Goal: Task Accomplishment & Management: Use online tool/utility

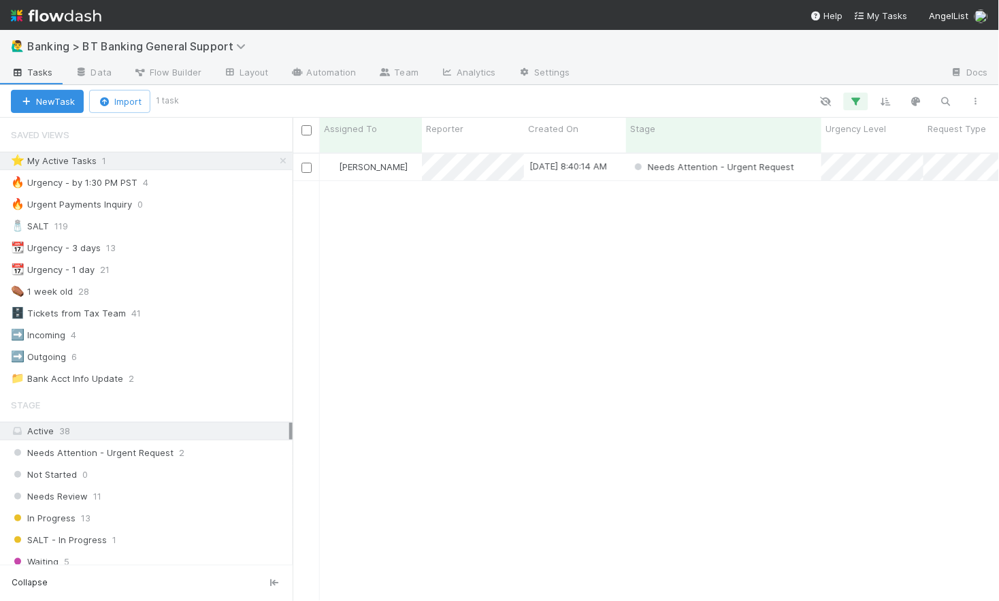
scroll to position [0, 1]
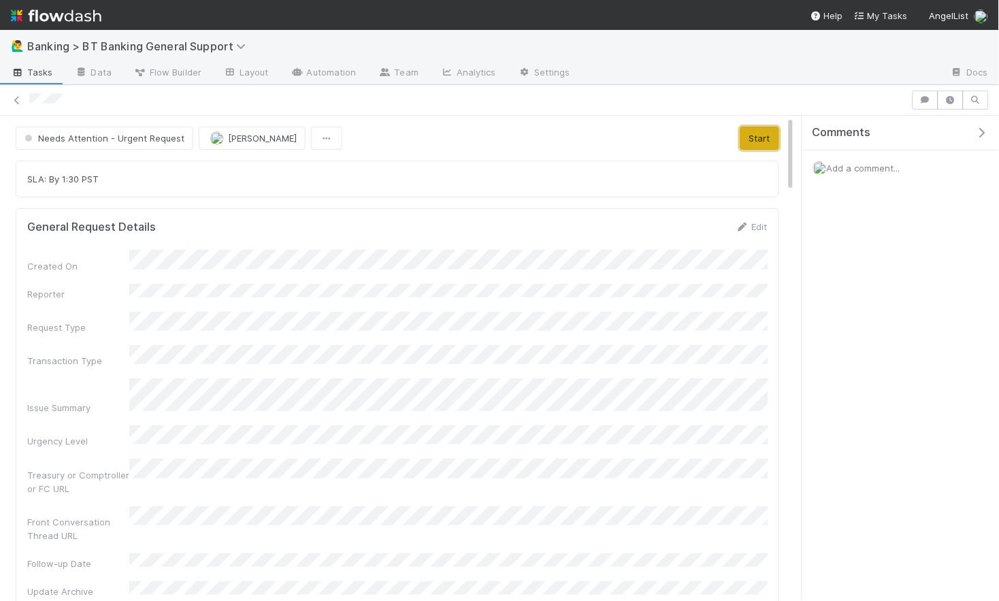
click at [755, 137] on button "Start" at bounding box center [759, 138] width 39 height 23
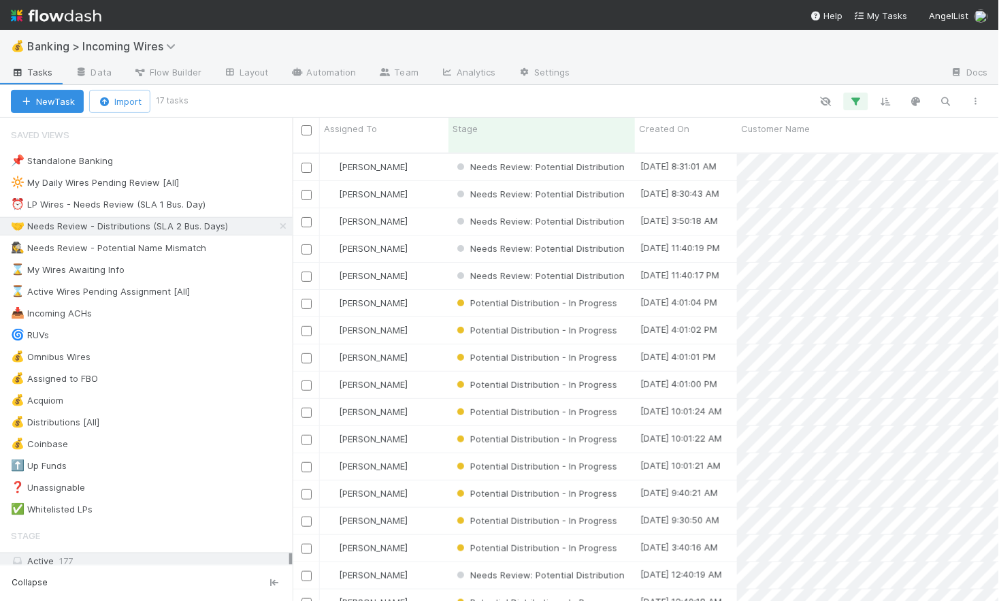
scroll to position [459, 706]
click at [174, 206] on div "⏰ LP Wires - Needs Review (SLA 1 Bus. Day)" at bounding box center [108, 204] width 195 height 17
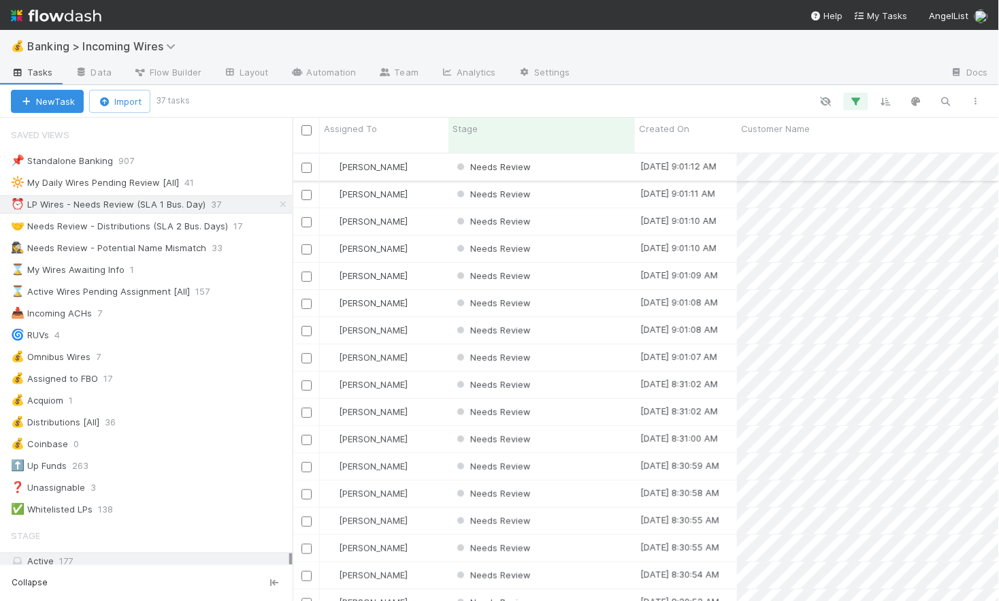
click at [424, 159] on div "[PERSON_NAME]" at bounding box center [384, 167] width 129 height 27
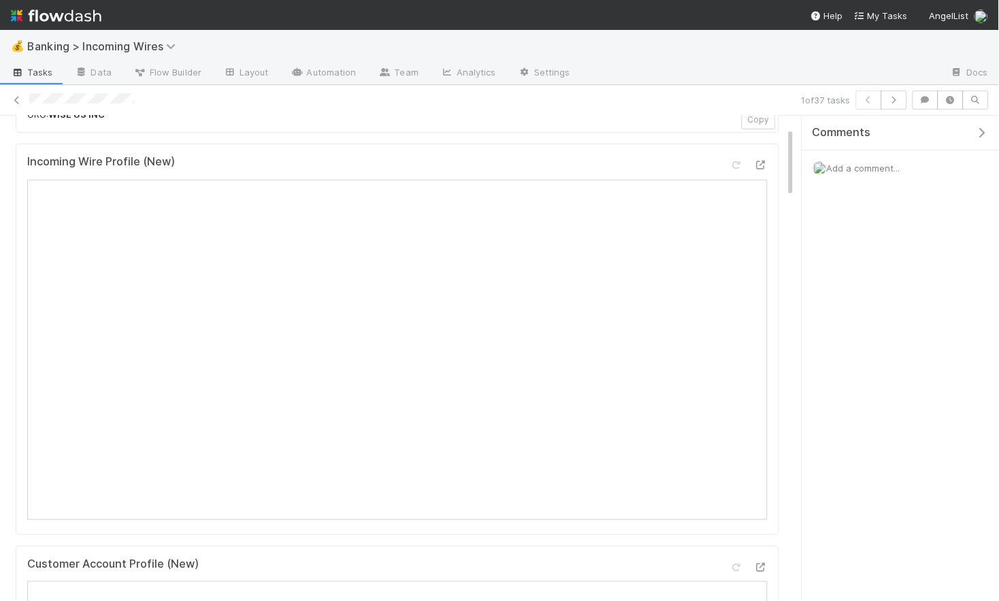
scroll to position [103, 0]
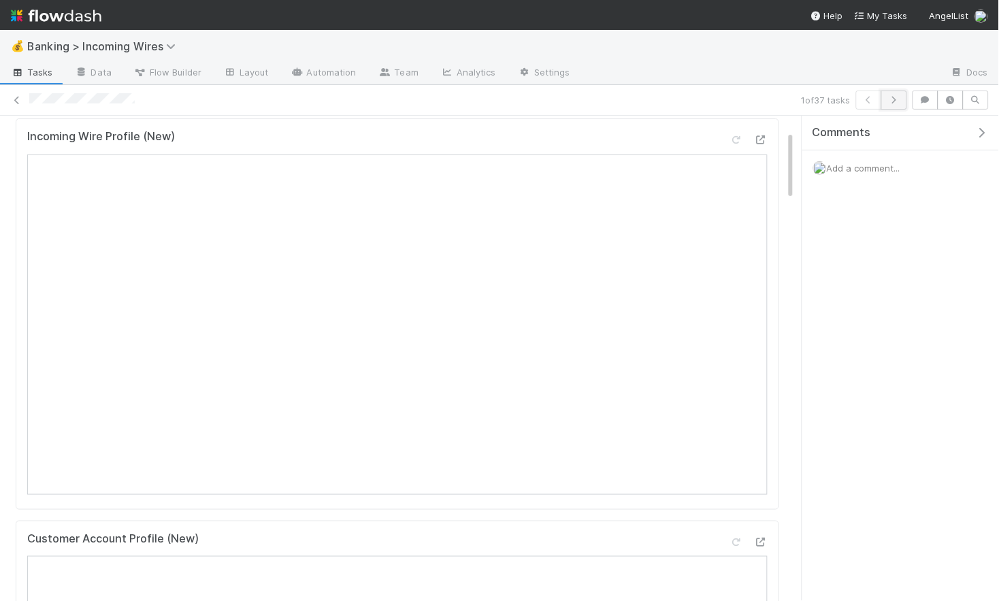
click at [902, 102] on button "button" at bounding box center [894, 100] width 26 height 19
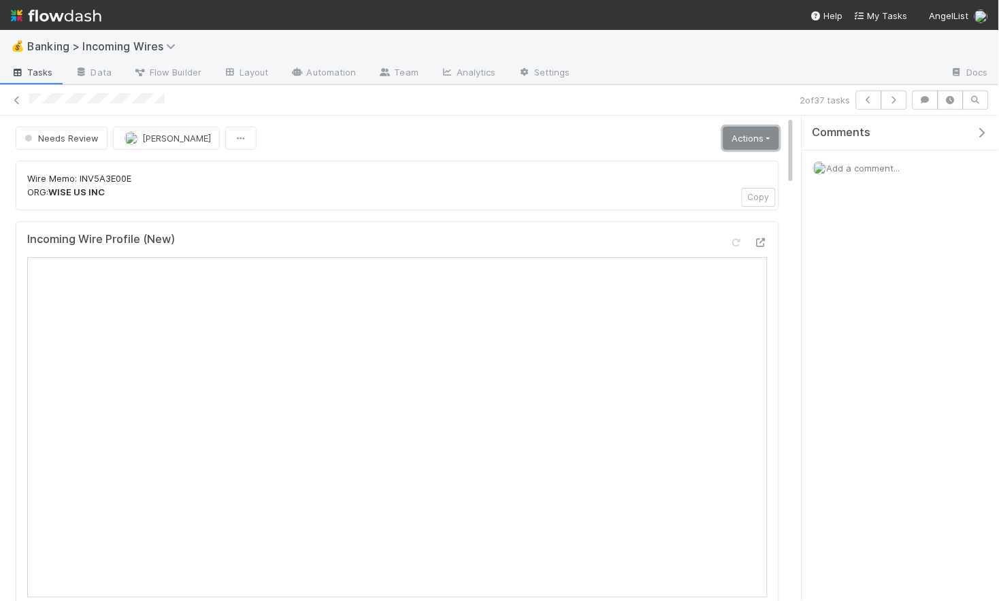
click at [744, 144] on link "Actions" at bounding box center [751, 138] width 56 height 23
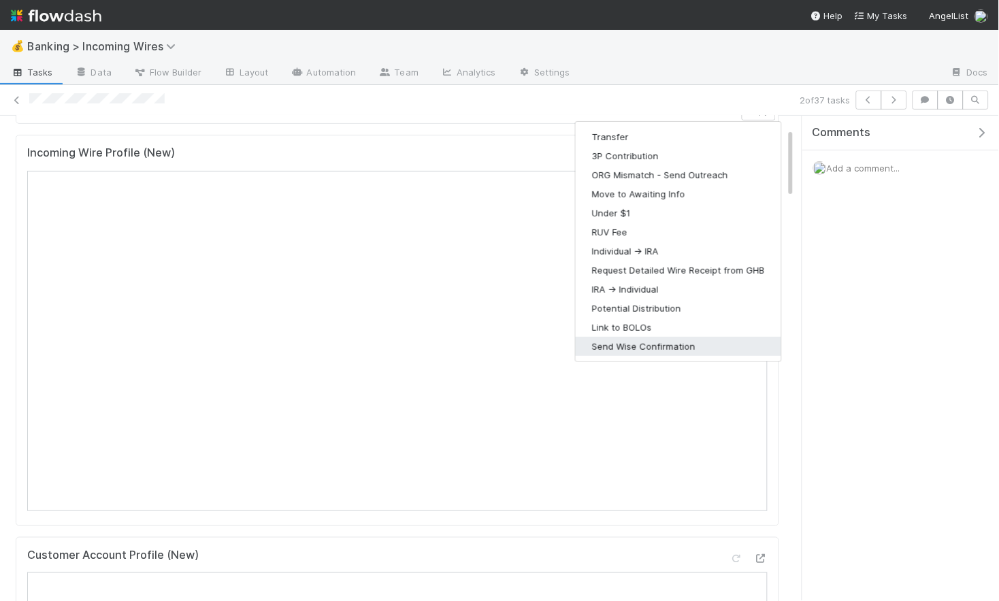
click at [629, 343] on button "Send Wise Confirmation" at bounding box center [679, 346] width 206 height 19
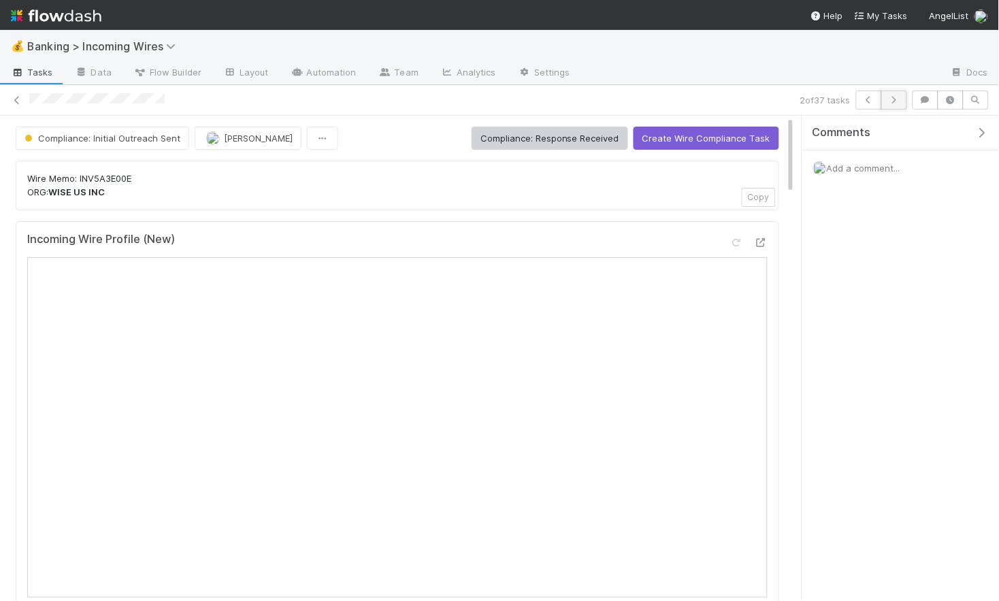
click at [887, 105] on button "button" at bounding box center [894, 100] width 26 height 19
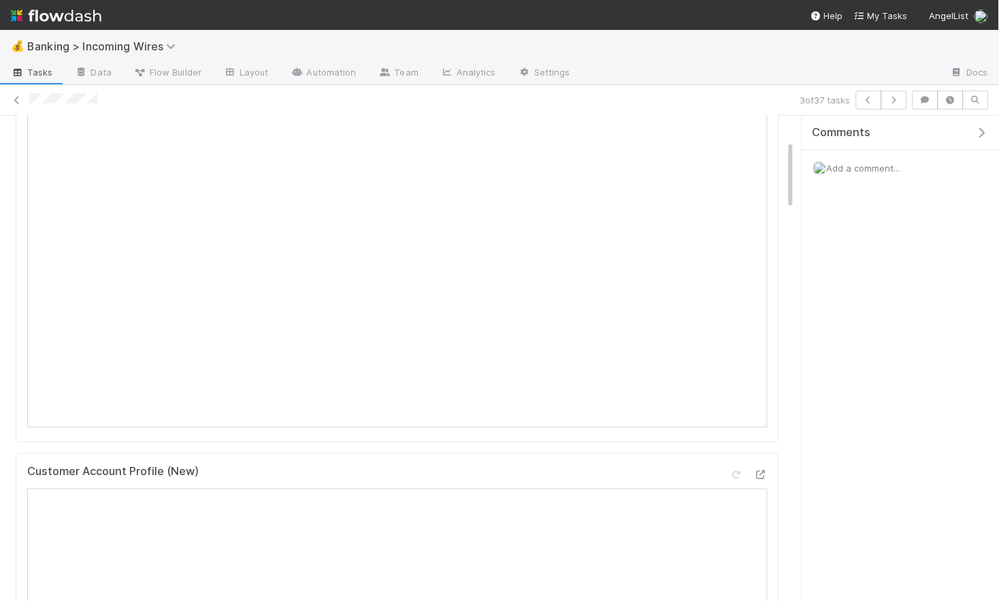
scroll to position [167, 0]
click at [892, 103] on icon "button" at bounding box center [894, 100] width 14 height 8
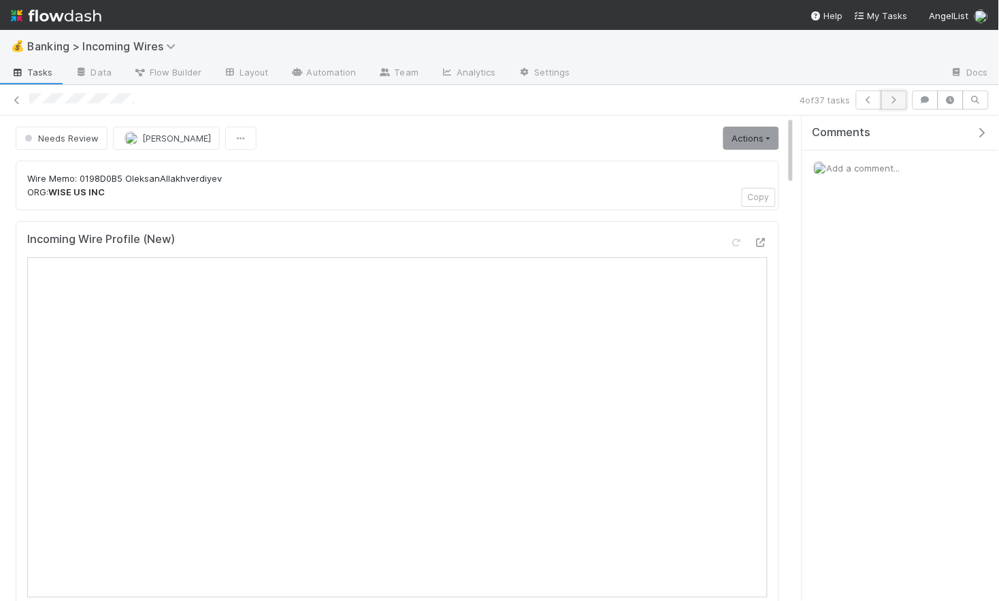
click at [899, 108] on button "button" at bounding box center [894, 100] width 26 height 19
drag, startPoint x: 757, startPoint y: 137, endPoint x: 744, endPoint y: 156, distance: 22.5
click at [757, 138] on link "Actions" at bounding box center [751, 138] width 56 height 23
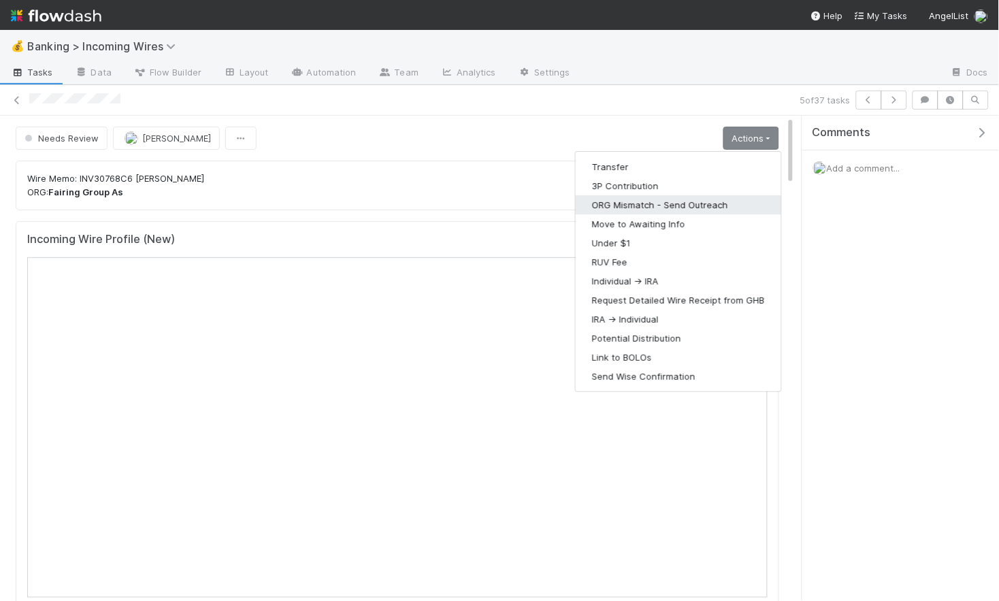
click at [680, 200] on button "ORG Mismatch - Send Outreach" at bounding box center [679, 204] width 206 height 19
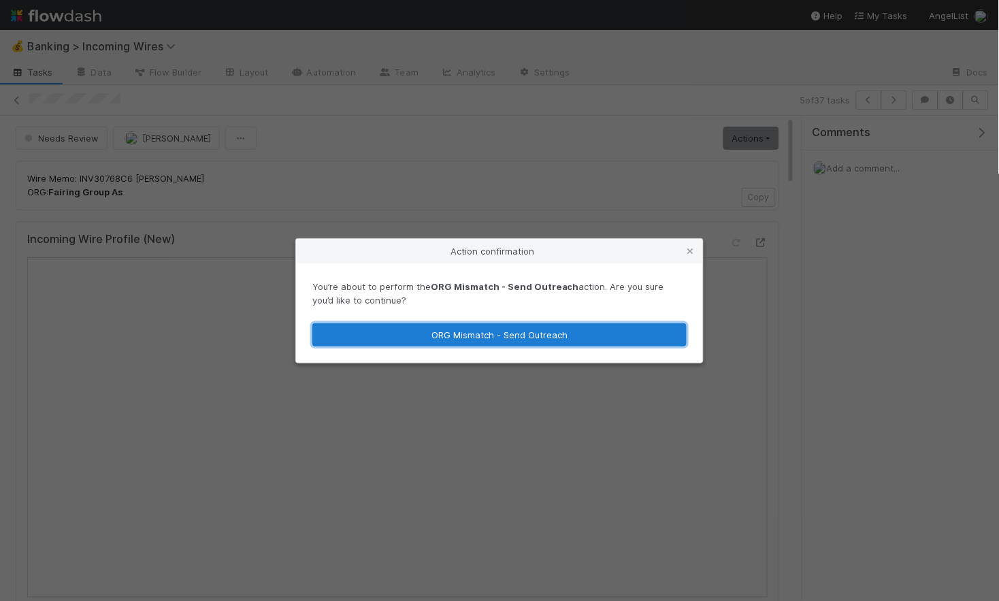
click at [561, 333] on button "ORG Mismatch - Send Outreach" at bounding box center [499, 334] width 374 height 23
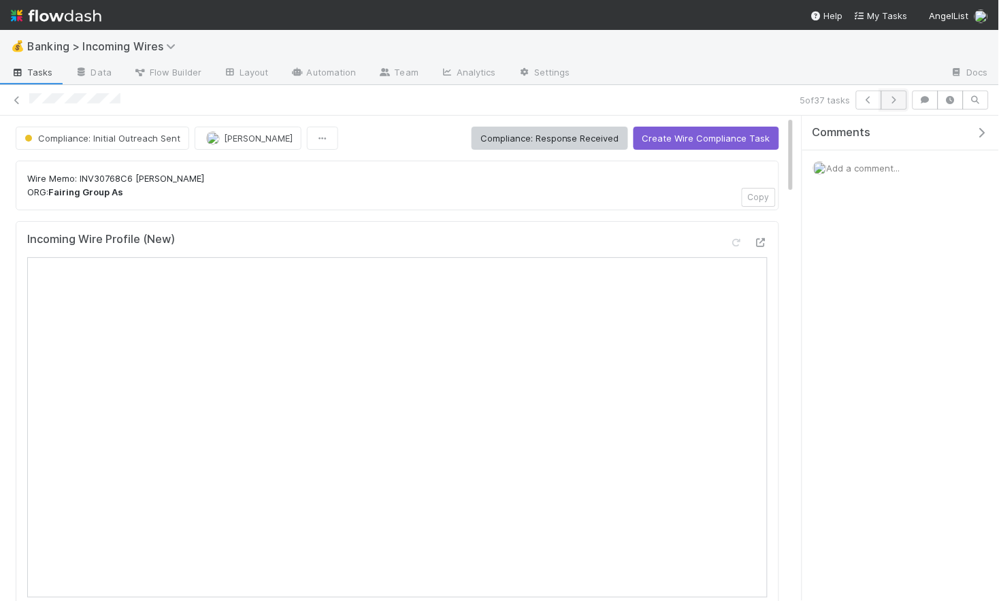
click at [896, 97] on icon "button" at bounding box center [894, 100] width 14 height 8
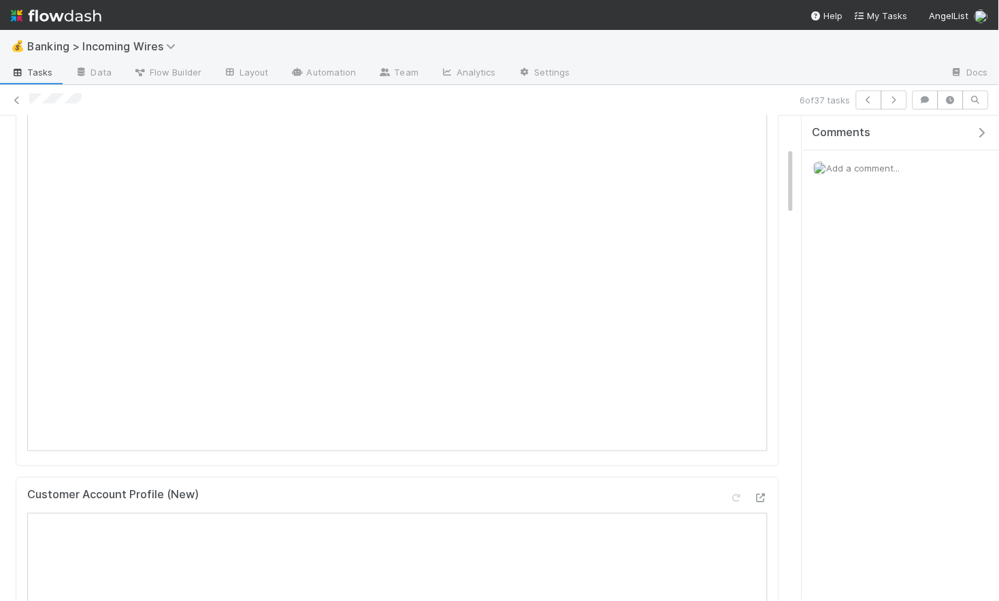
scroll to position [223, 0]
click at [896, 99] on icon "button" at bounding box center [894, 100] width 14 height 8
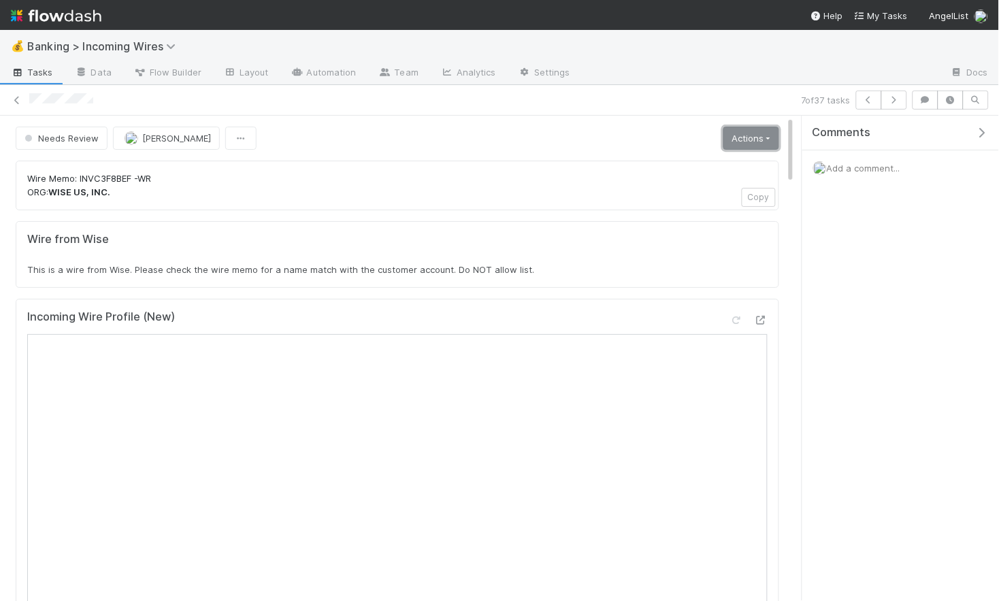
click at [770, 134] on link "Actions" at bounding box center [751, 138] width 56 height 23
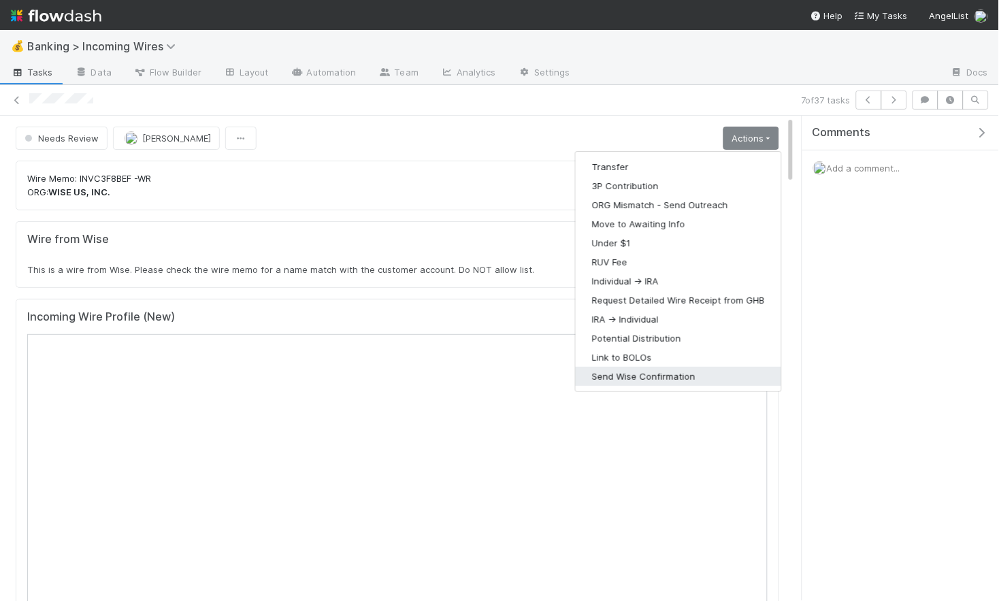
click at [634, 372] on button "Send Wise Confirmation" at bounding box center [679, 376] width 206 height 19
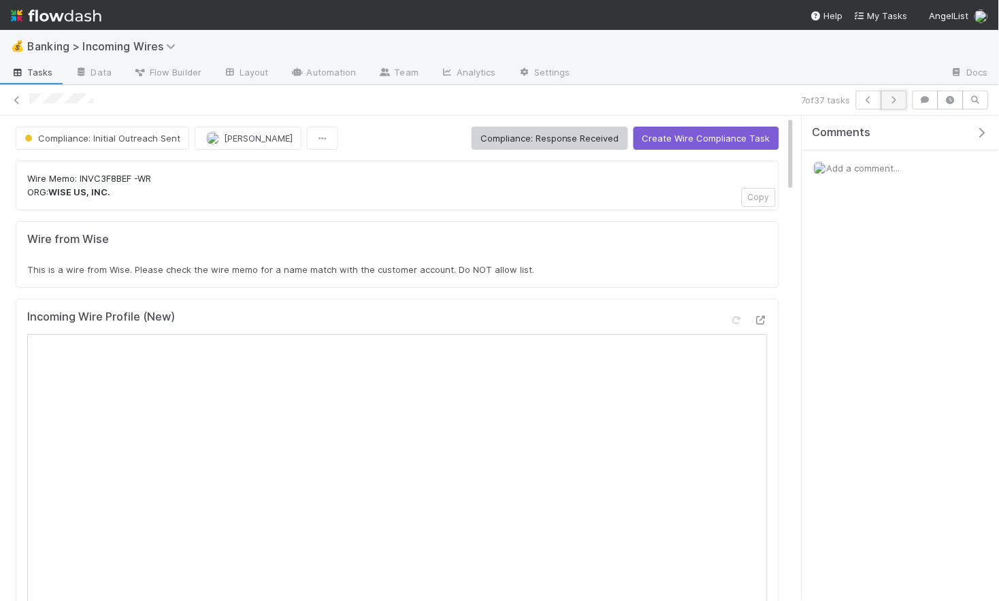
click at [894, 101] on icon "button" at bounding box center [894, 100] width 14 height 8
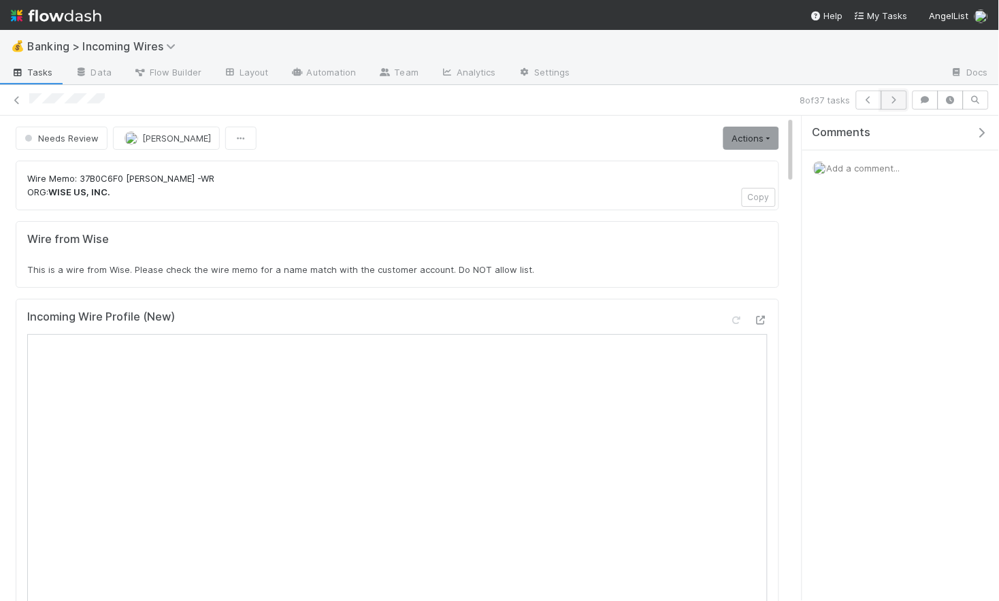
click at [892, 103] on button "button" at bounding box center [894, 100] width 26 height 19
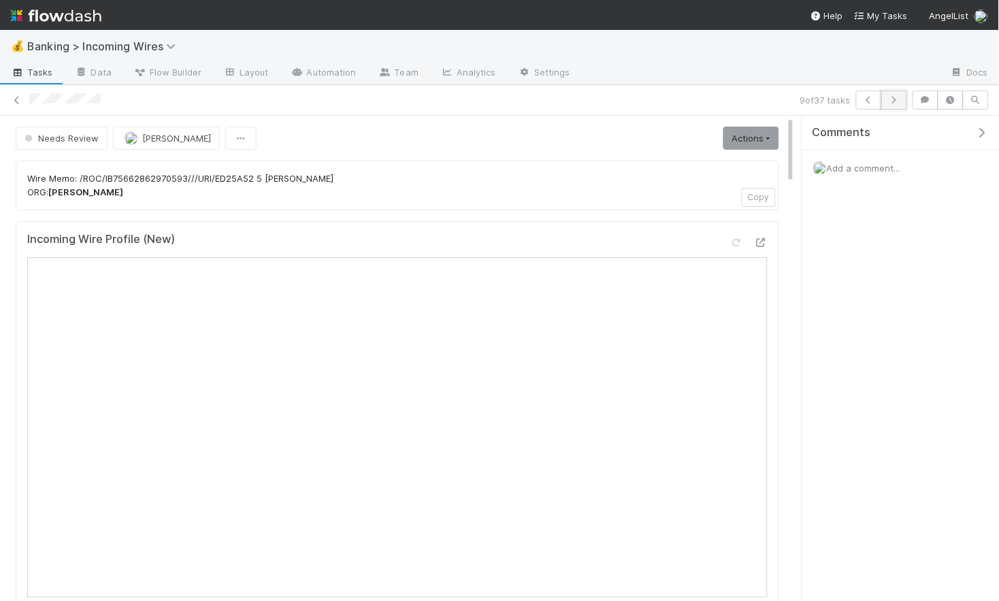
click at [898, 96] on icon "button" at bounding box center [894, 100] width 14 height 8
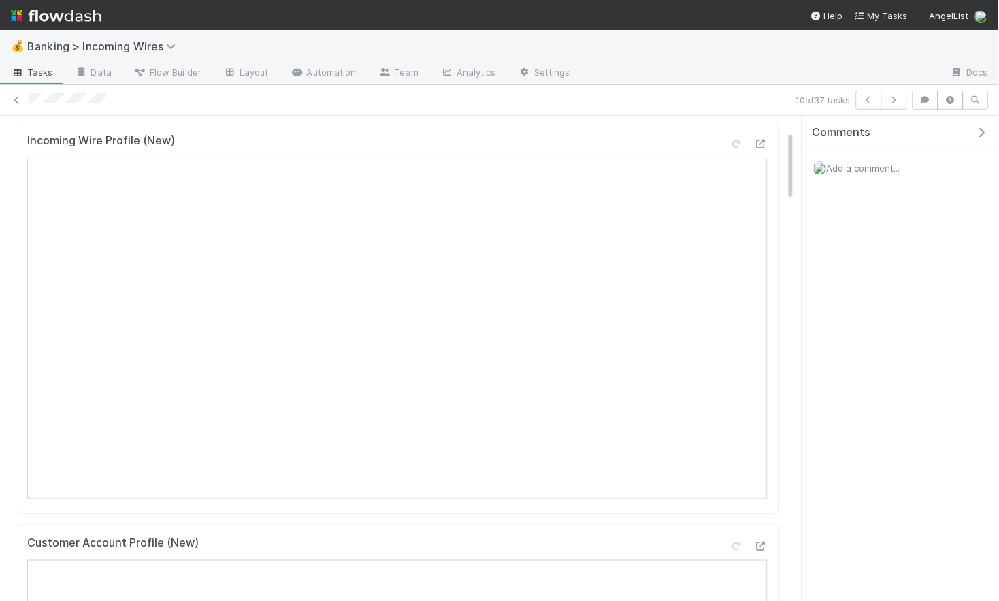
scroll to position [105, 0]
click at [893, 103] on icon "button" at bounding box center [894, 100] width 14 height 8
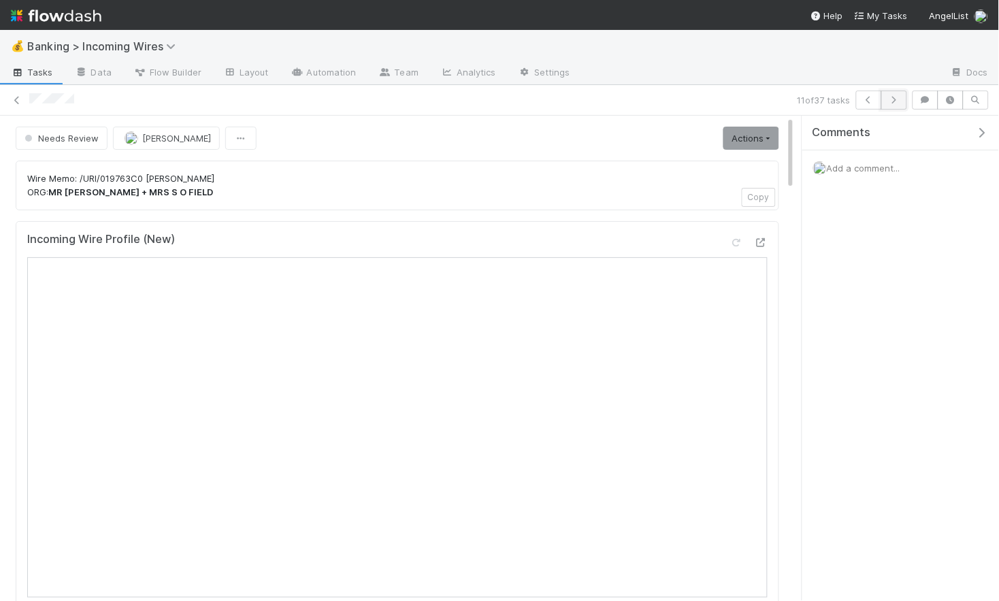
click at [894, 100] on icon "button" at bounding box center [894, 100] width 14 height 8
click at [895, 102] on icon "button" at bounding box center [894, 100] width 14 height 8
click at [897, 104] on button "button" at bounding box center [894, 100] width 26 height 19
click at [899, 103] on icon "button" at bounding box center [894, 100] width 14 height 8
click at [889, 108] on button "button" at bounding box center [894, 100] width 26 height 19
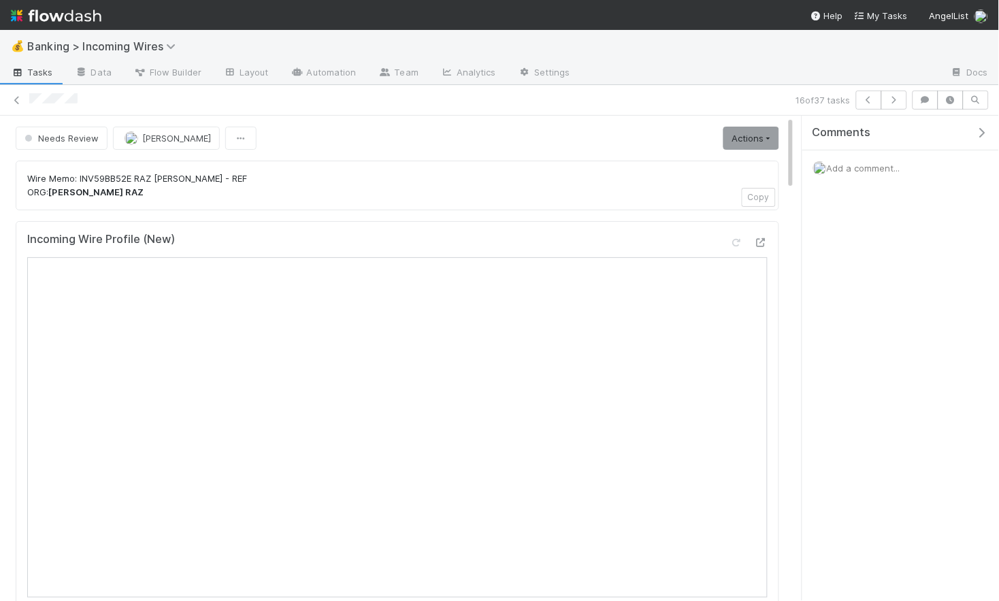
scroll to position [1, 0]
click at [899, 101] on icon "button" at bounding box center [894, 100] width 14 height 8
click at [894, 103] on icon "button" at bounding box center [894, 100] width 14 height 8
click at [897, 102] on icon "button" at bounding box center [894, 100] width 14 height 8
click at [890, 102] on icon "button" at bounding box center [894, 100] width 14 height 8
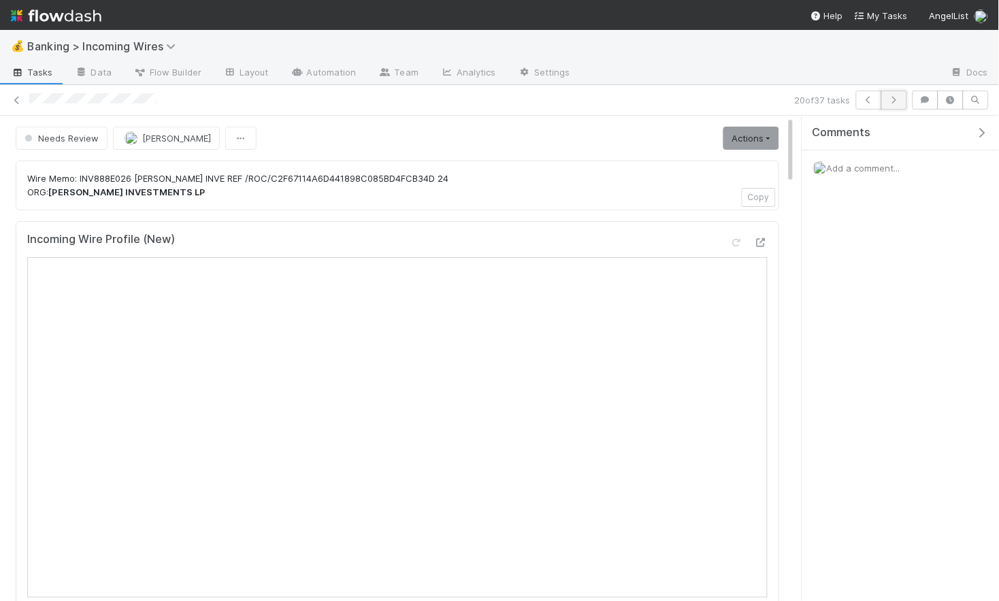
click at [895, 98] on icon "button" at bounding box center [894, 100] width 14 height 8
click at [896, 97] on icon "button" at bounding box center [894, 100] width 14 height 8
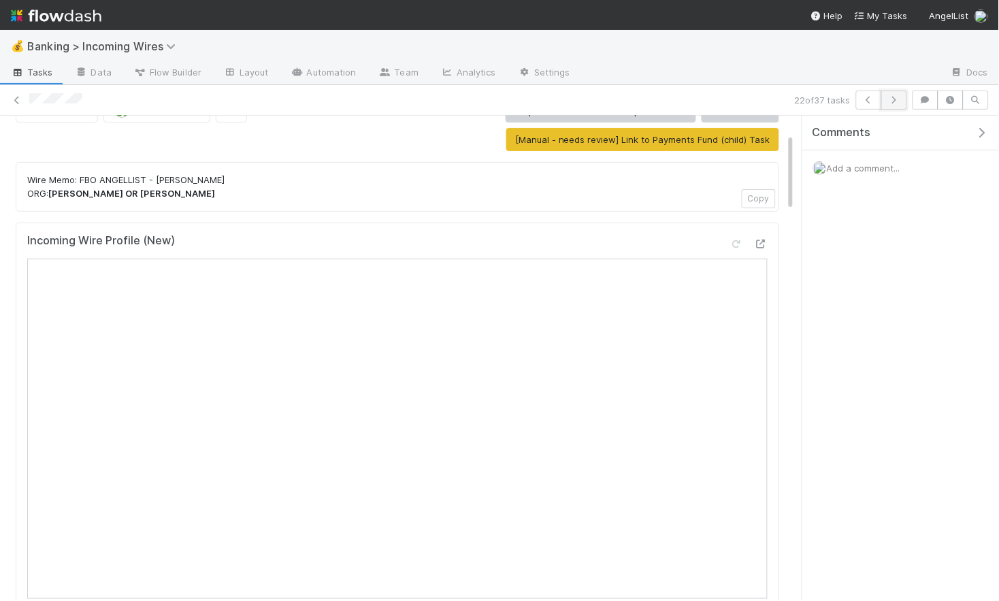
scroll to position [113, 0]
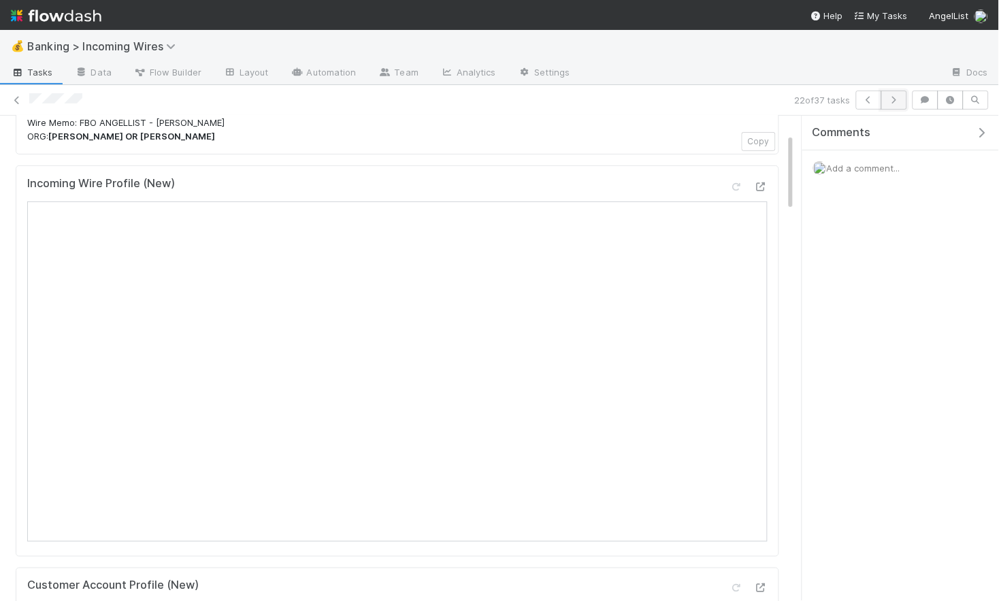
click at [888, 105] on button "button" at bounding box center [894, 100] width 26 height 19
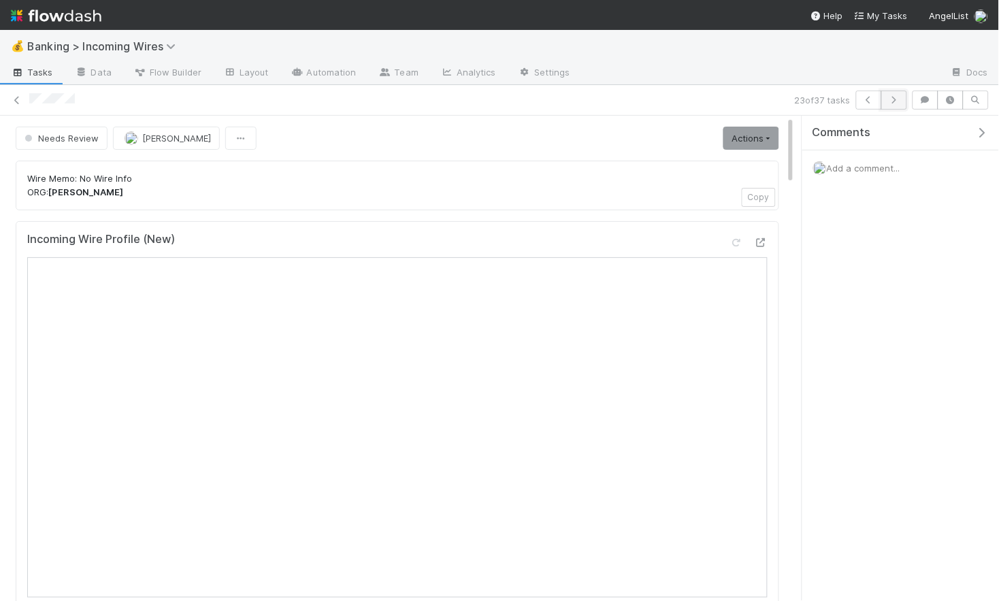
click at [900, 99] on icon "button" at bounding box center [894, 100] width 14 height 8
click at [889, 101] on icon "button" at bounding box center [894, 100] width 14 height 8
click at [892, 97] on icon "button" at bounding box center [894, 100] width 14 height 8
click at [899, 99] on icon "button" at bounding box center [894, 100] width 14 height 8
click at [898, 99] on icon "button" at bounding box center [894, 100] width 14 height 8
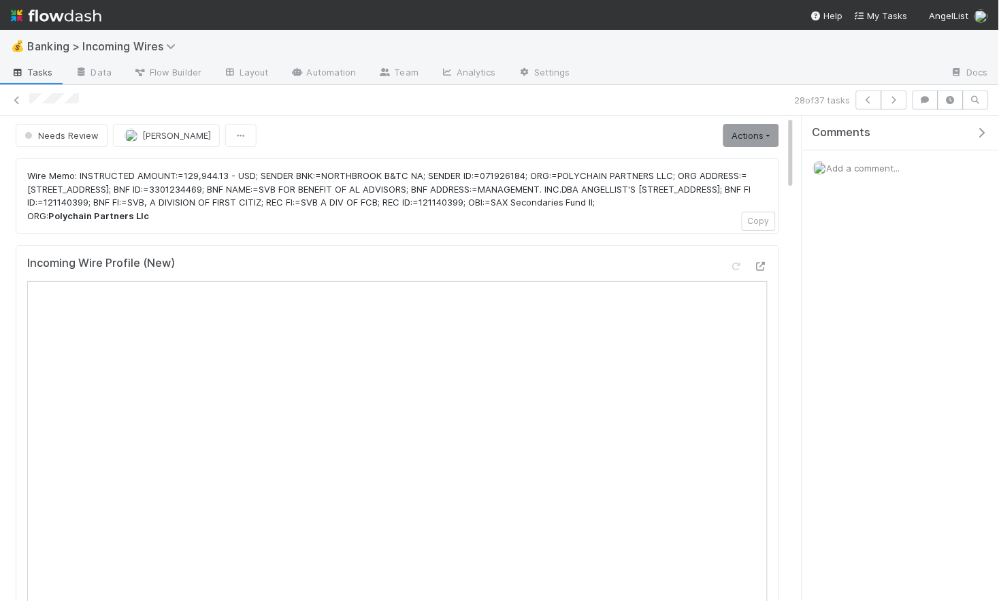
scroll to position [1, 0]
click at [44, 125] on button "Needs Review" at bounding box center [62, 136] width 92 height 23
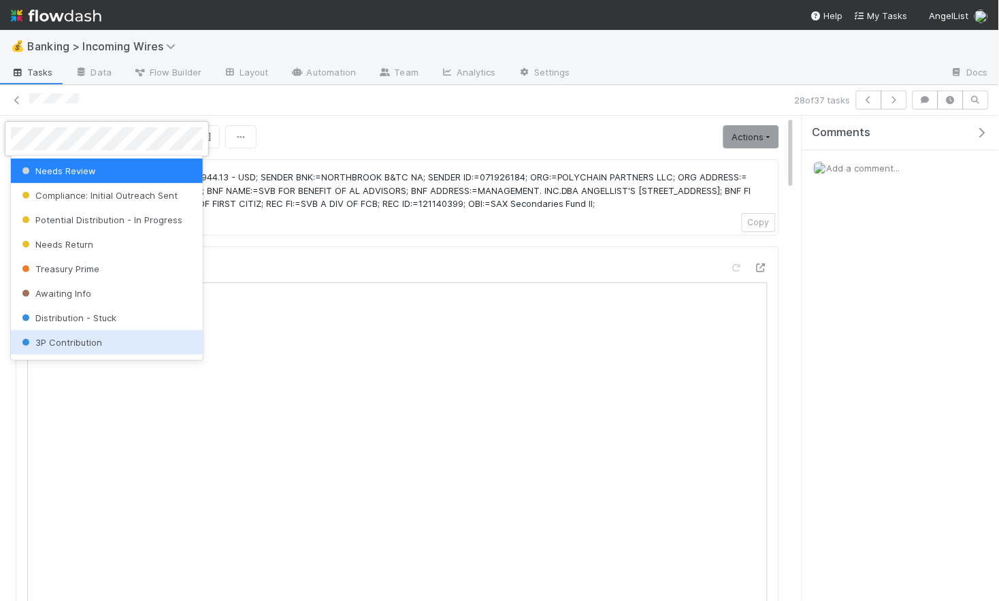
scroll to position [549, 0]
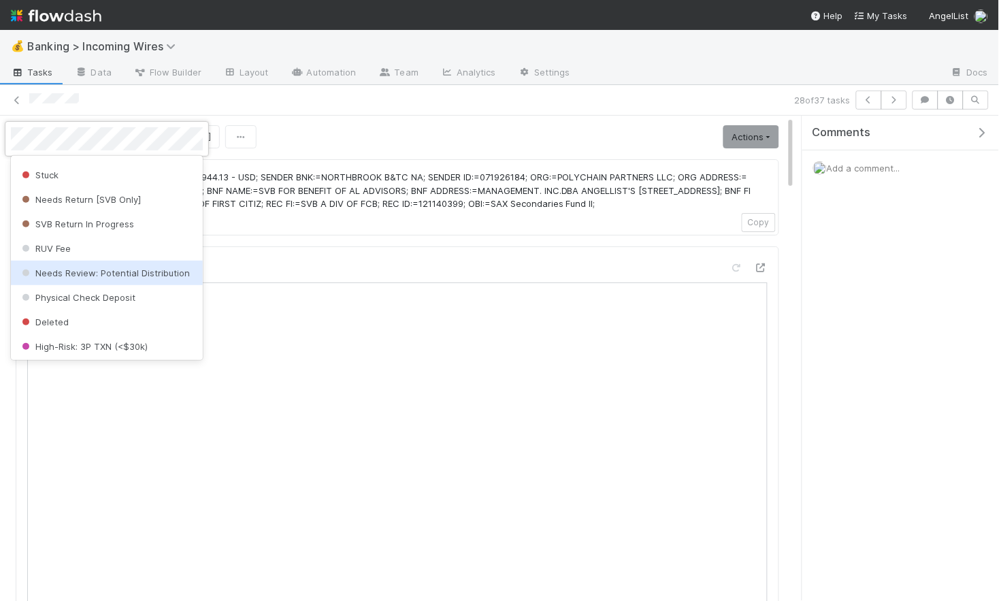
click at [94, 270] on span "Needs Review: Potential Distribution" at bounding box center [104, 272] width 171 height 11
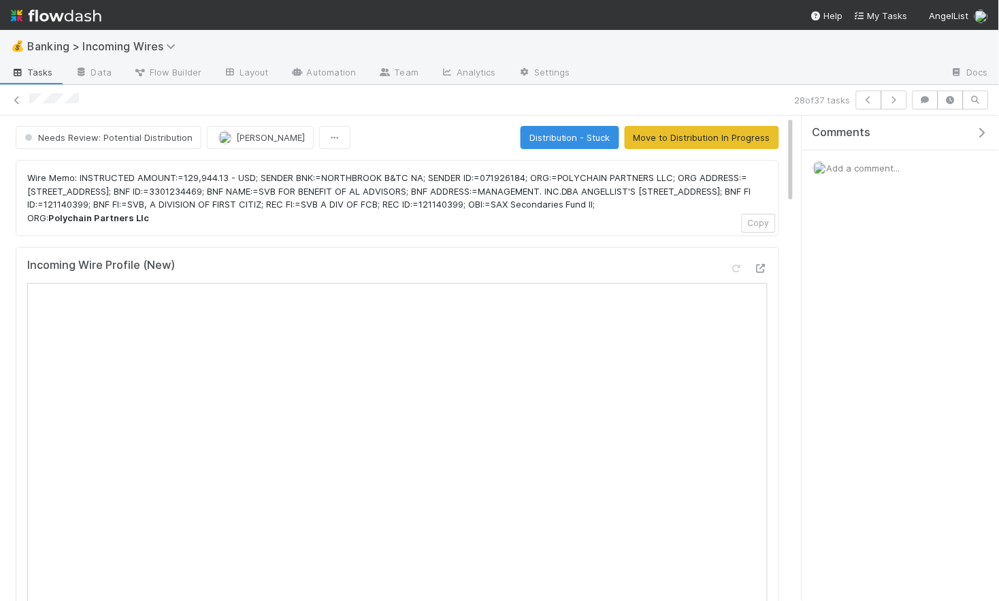
scroll to position [0, 0]
click at [892, 99] on icon "button" at bounding box center [894, 100] width 14 height 8
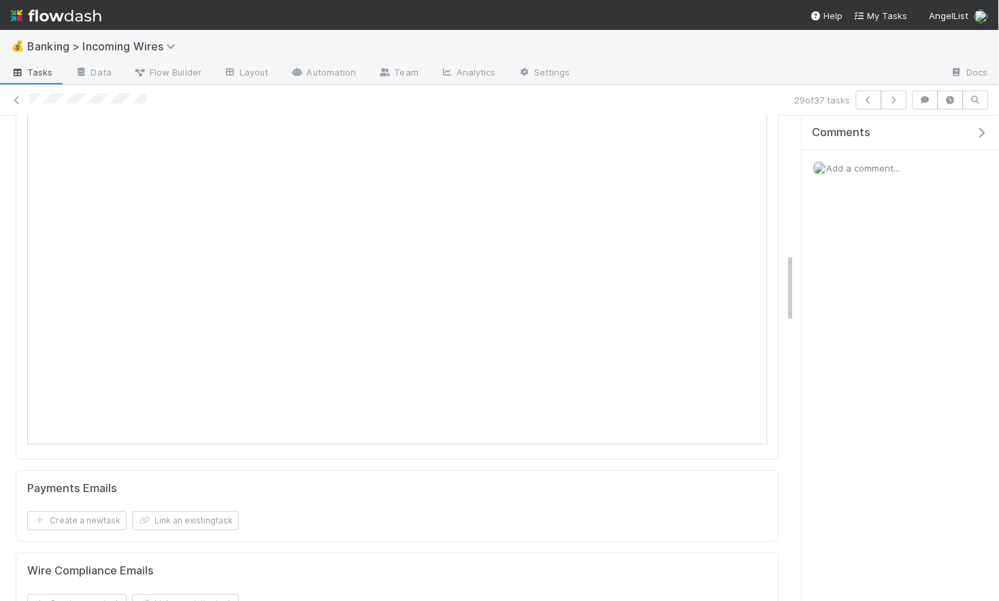
scroll to position [888, 0]
click at [900, 99] on icon "button" at bounding box center [894, 100] width 14 height 8
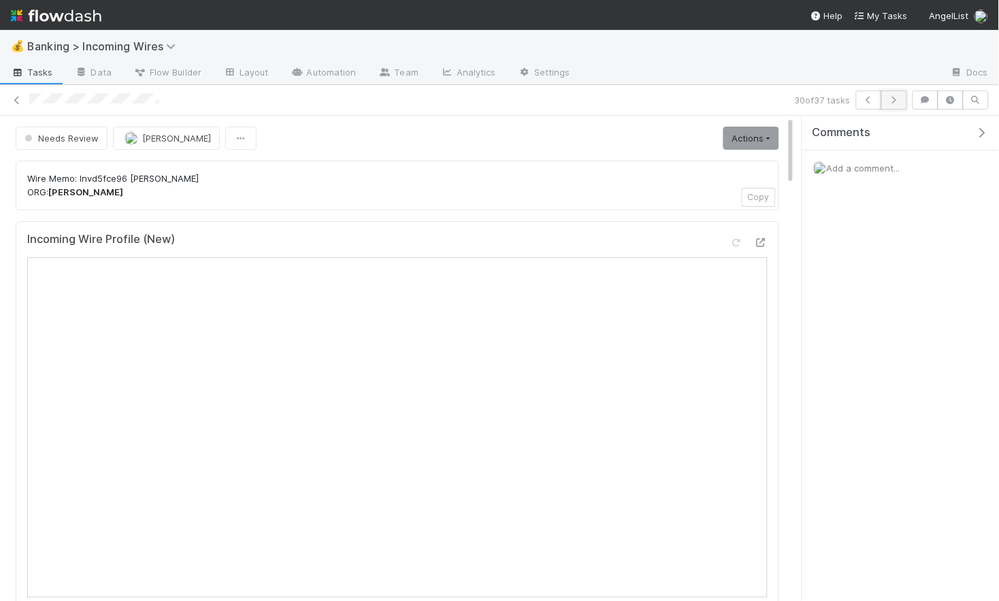
click at [892, 103] on icon "button" at bounding box center [894, 100] width 14 height 8
click at [898, 99] on icon "button" at bounding box center [894, 100] width 14 height 8
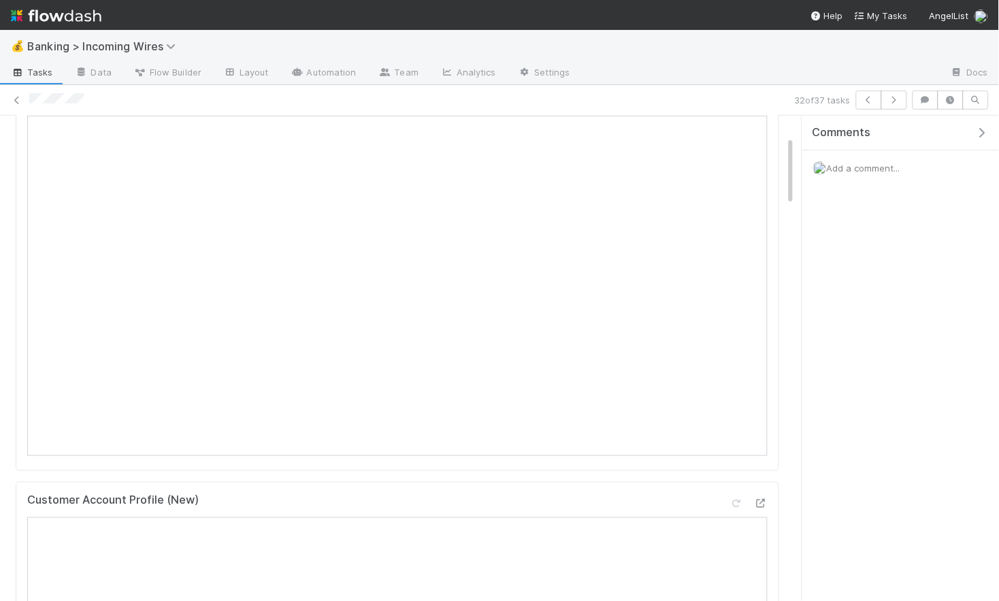
scroll to position [151, 0]
click at [892, 98] on icon "button" at bounding box center [894, 100] width 14 height 8
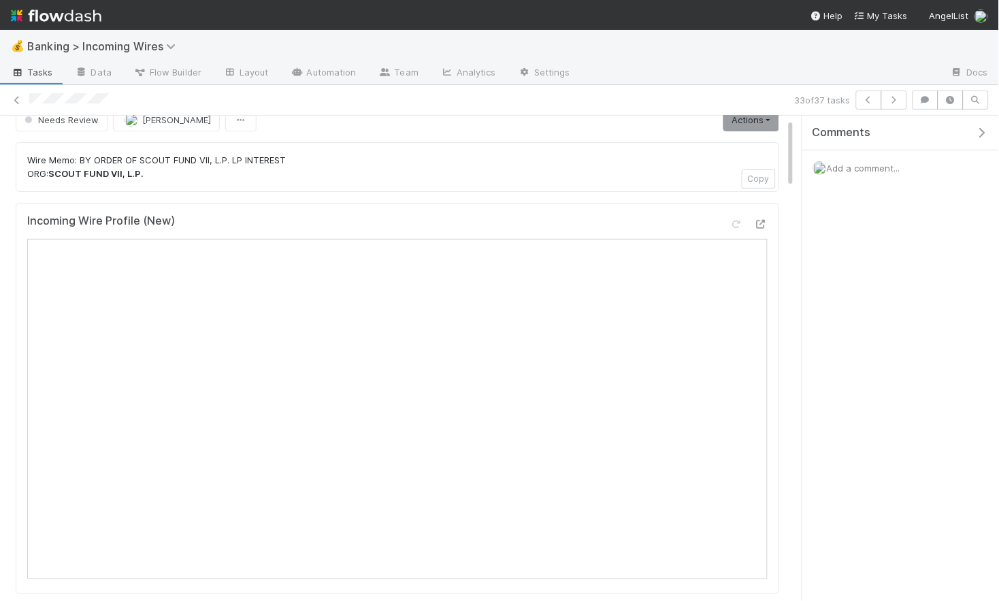
scroll to position [25, 0]
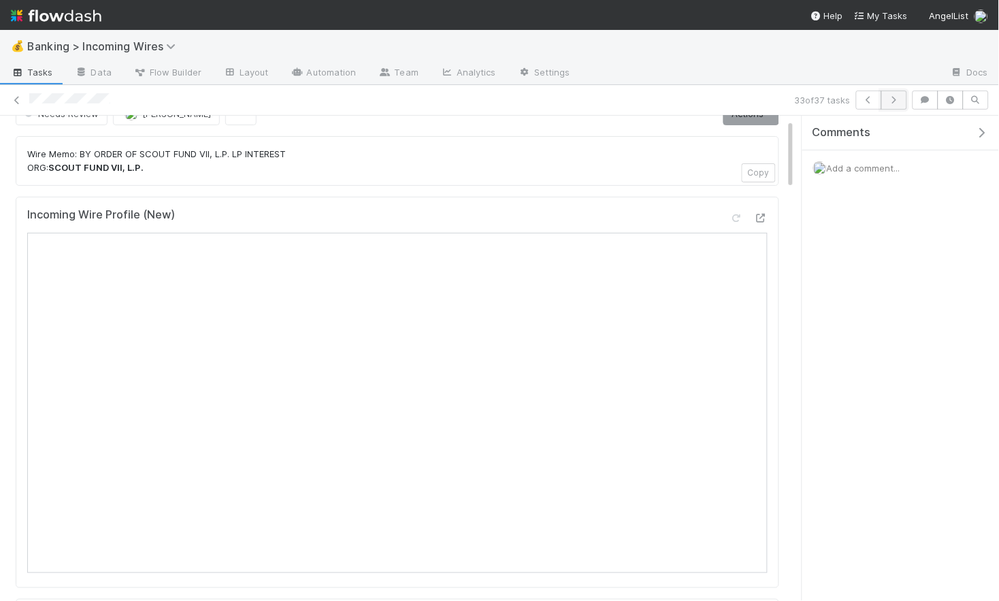
click at [894, 103] on icon "button" at bounding box center [894, 100] width 14 height 8
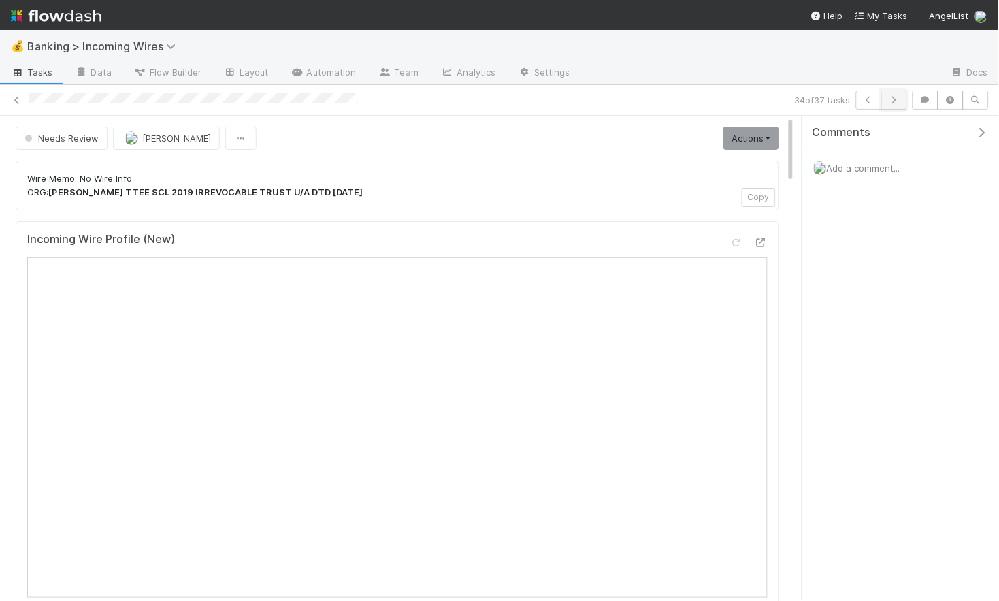
click at [895, 106] on button "button" at bounding box center [894, 100] width 26 height 19
click at [892, 98] on icon "button" at bounding box center [894, 100] width 14 height 8
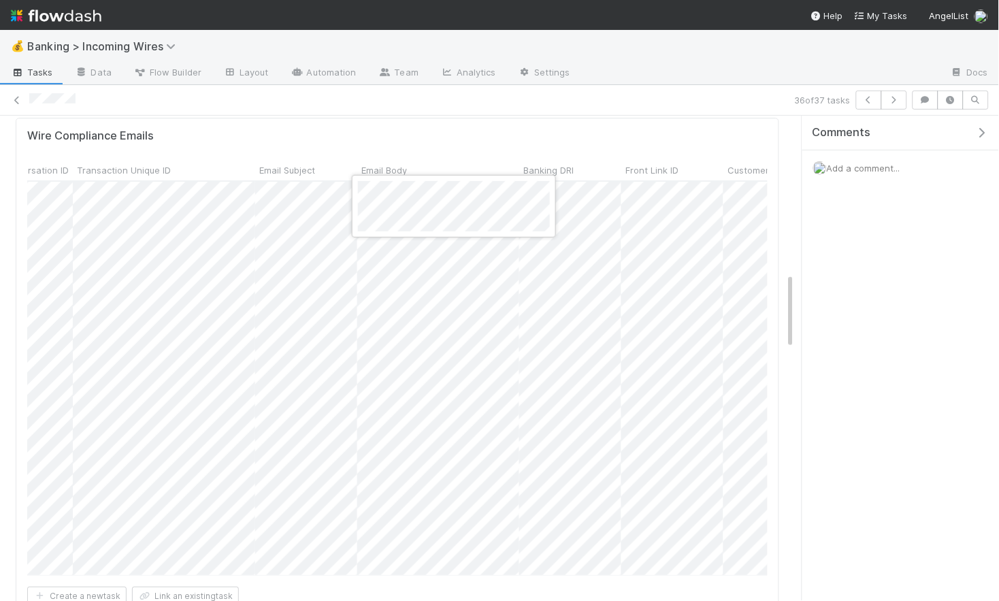
click at [682, 340] on div at bounding box center [499, 300] width 999 height 601
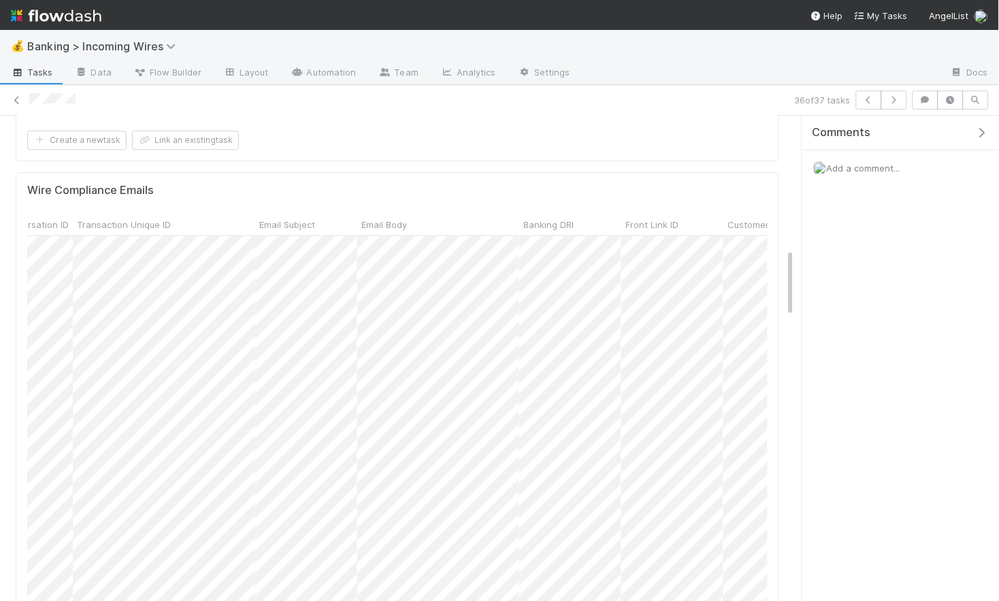
scroll to position [994, 0]
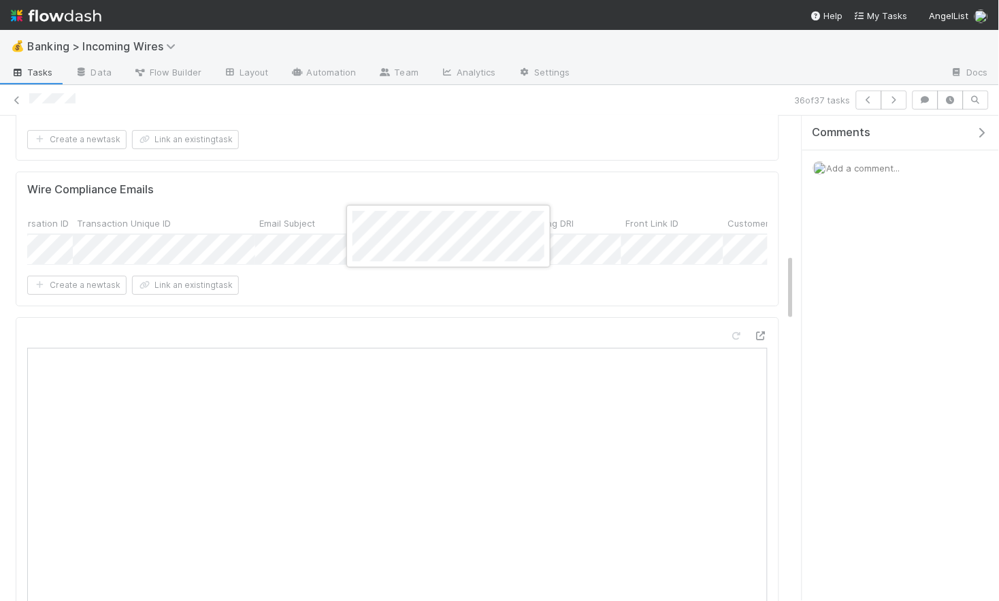
click at [253, 248] on div at bounding box center [499, 300] width 999 height 601
click at [112, 248] on div at bounding box center [499, 300] width 999 height 601
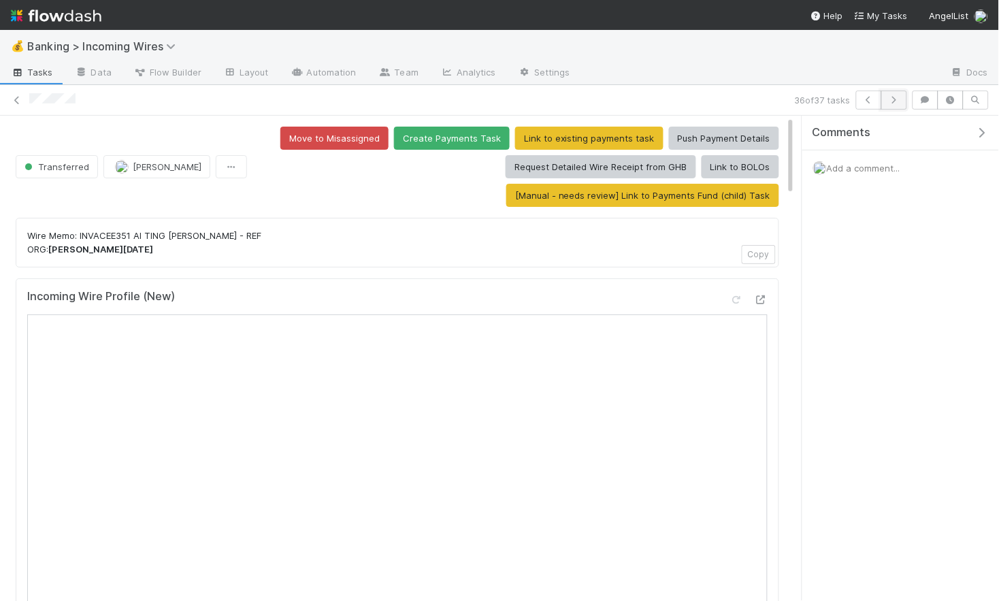
click at [892, 104] on button "button" at bounding box center [894, 100] width 26 height 19
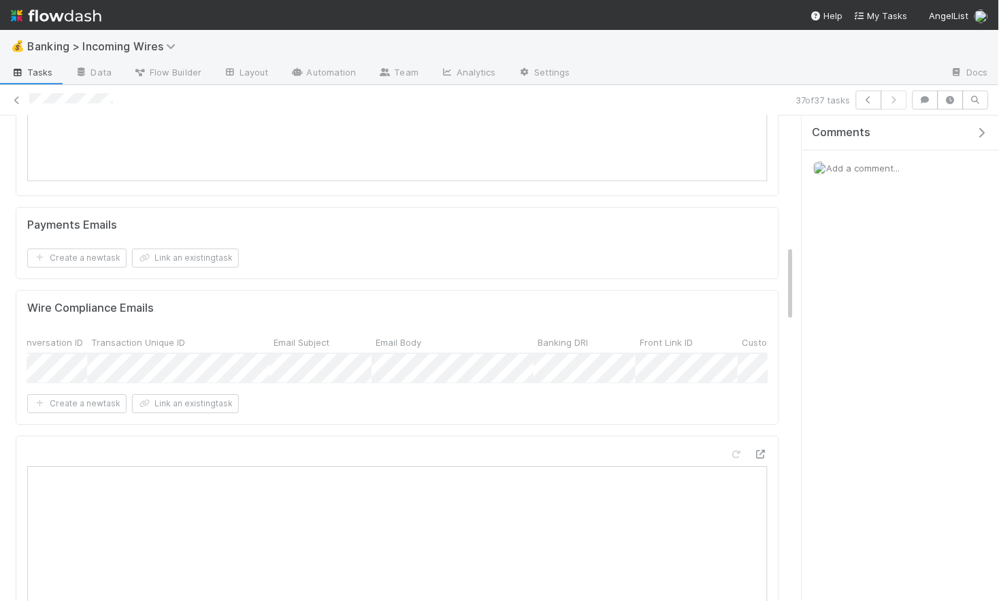
scroll to position [820, 0]
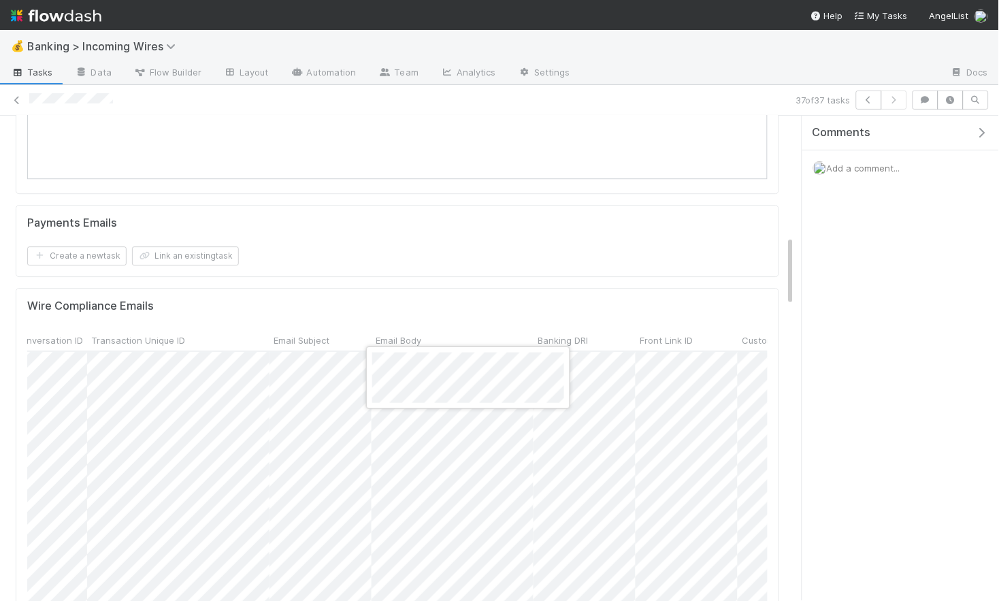
click at [589, 295] on div at bounding box center [499, 300] width 999 height 601
drag, startPoint x: 789, startPoint y: 312, endPoint x: 788, endPoint y: 327, distance: 14.3
click at [788, 313] on div at bounding box center [499, 300] width 999 height 601
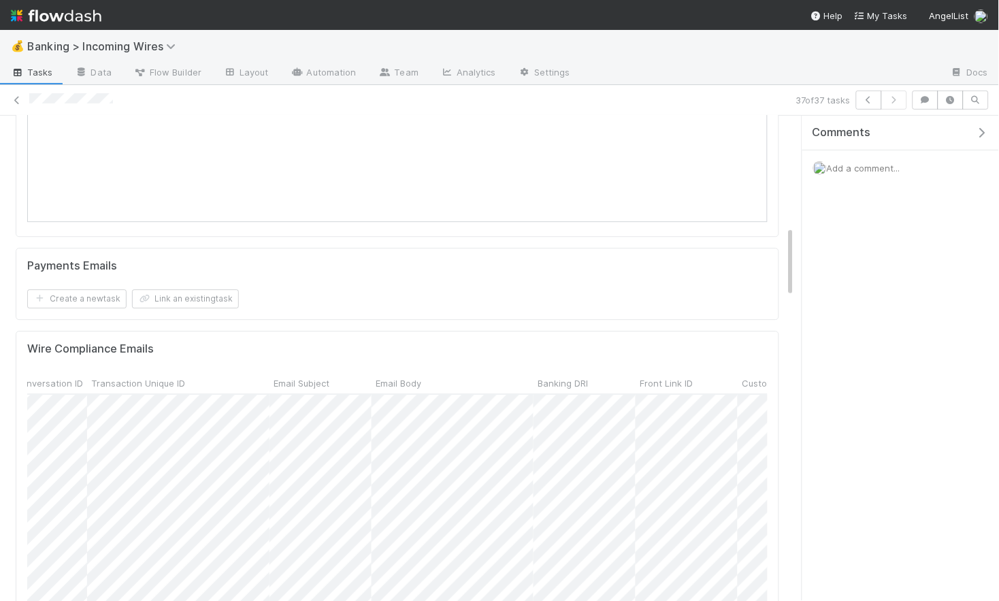
scroll to position [828, 0]
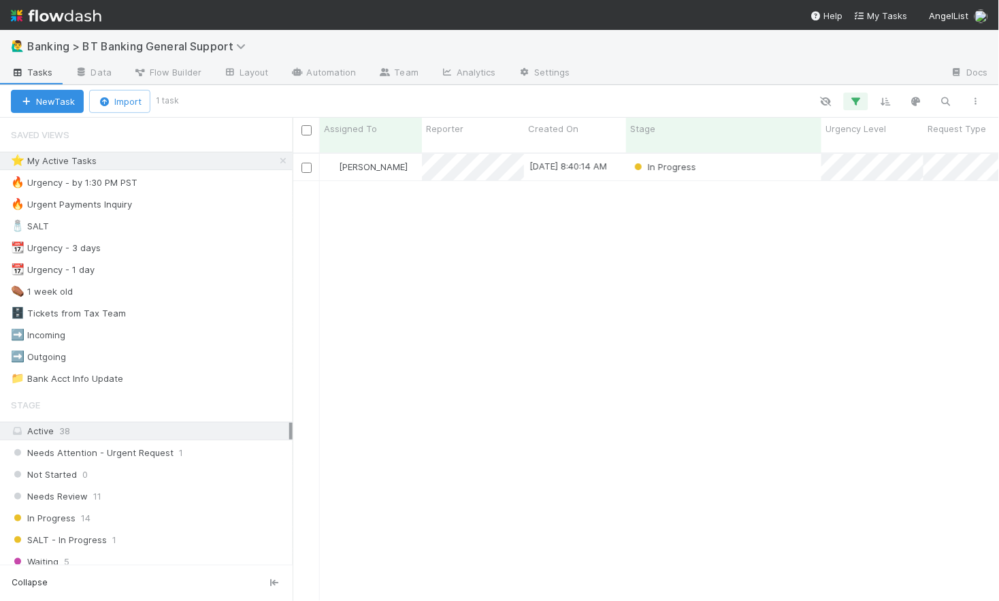
scroll to position [0, 1]
click at [732, 161] on div "In Progress" at bounding box center [723, 167] width 195 height 27
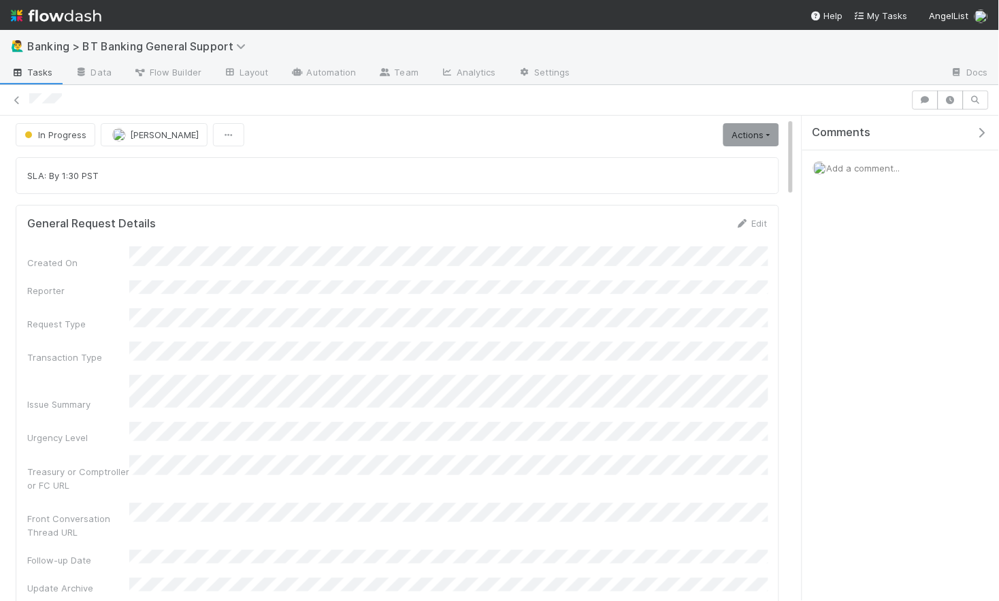
scroll to position [39, 0]
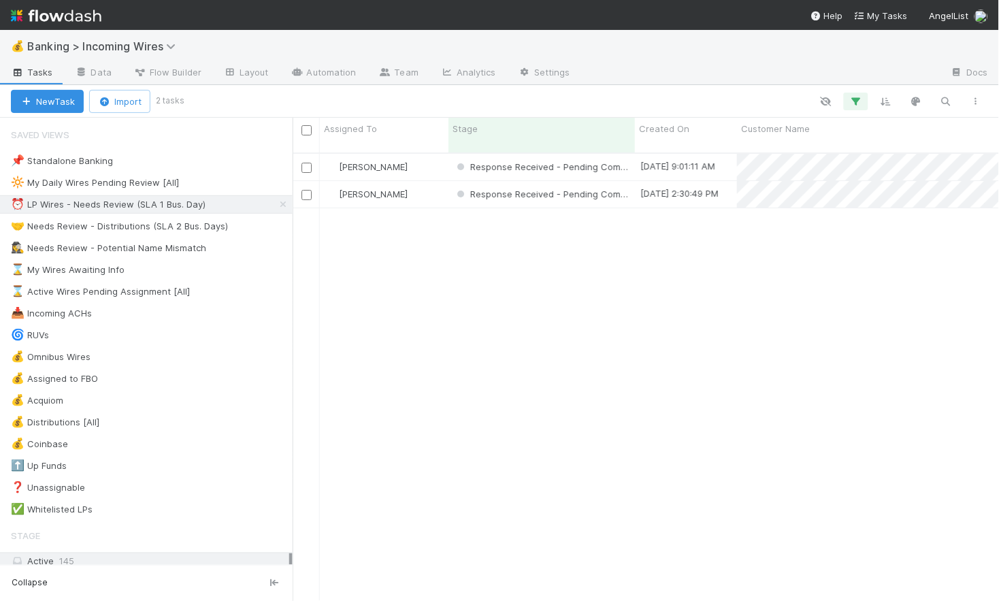
scroll to position [0, 1]
click at [434, 158] on div "[PERSON_NAME]" at bounding box center [384, 167] width 129 height 27
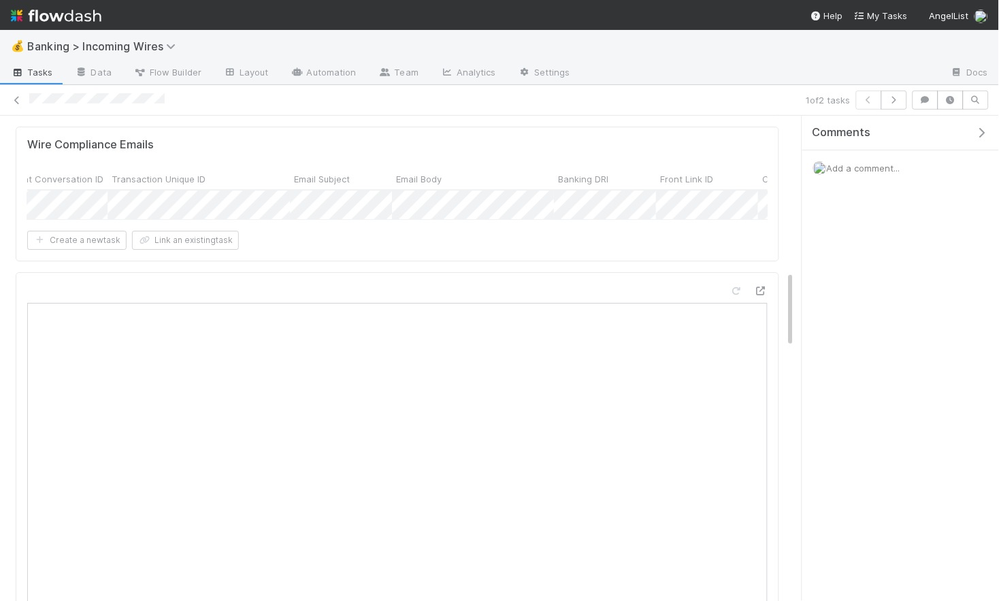
scroll to position [0, 865]
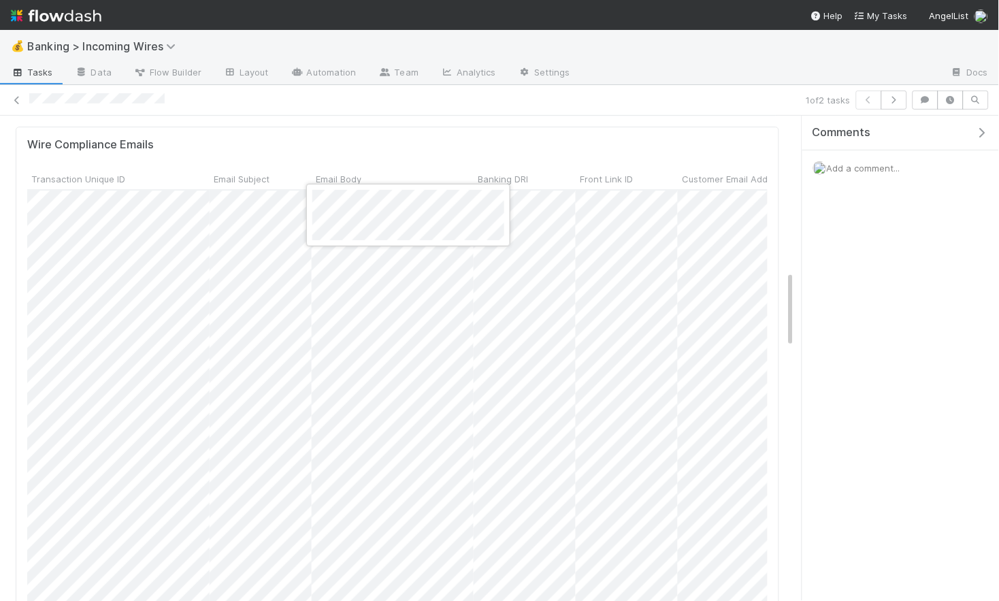
click at [647, 315] on div at bounding box center [499, 300] width 999 height 601
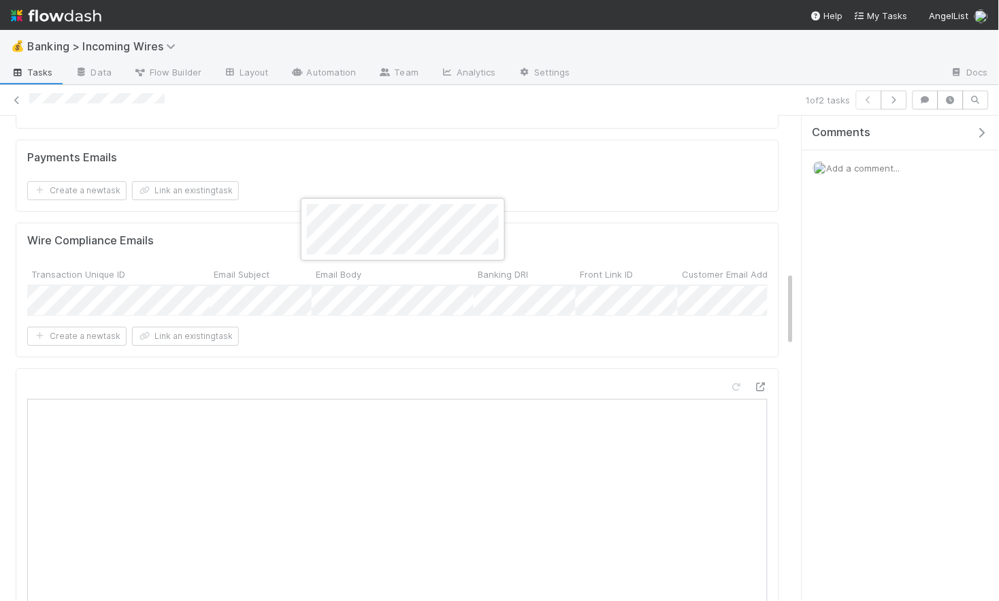
scroll to position [1000, 0]
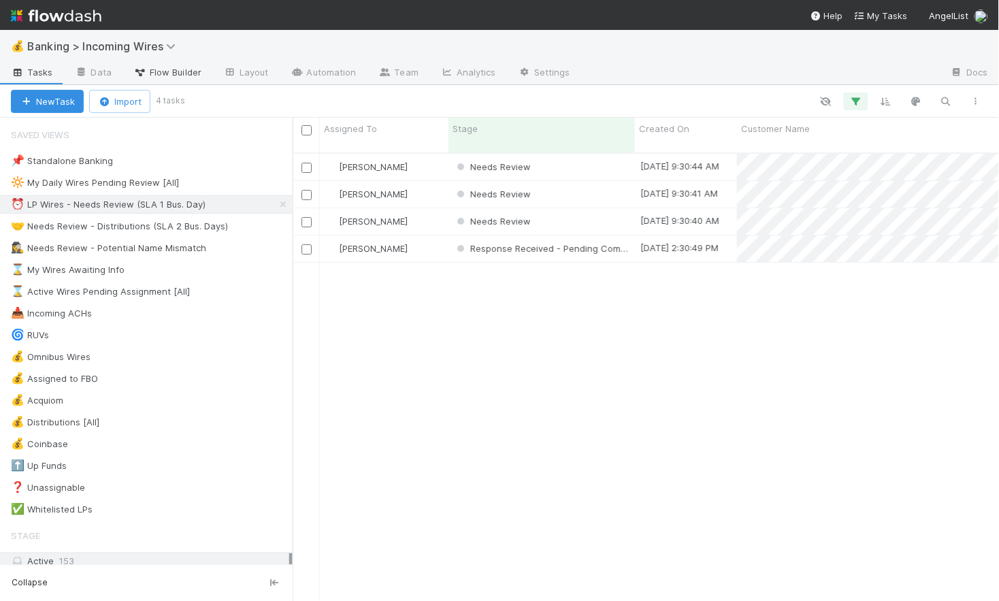
scroll to position [459, 706]
click at [570, 154] on div "Needs Review" at bounding box center [541, 167] width 186 height 27
click at [281, 202] on icon at bounding box center [283, 204] width 14 height 9
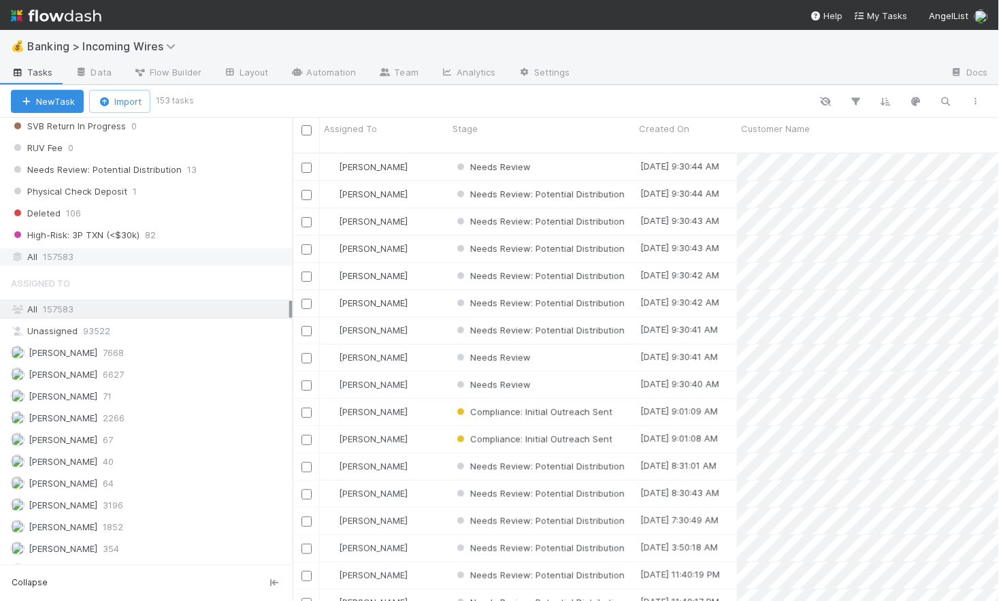
scroll to position [459, 706]
click at [152, 265] on div "All 157583" at bounding box center [150, 256] width 278 height 17
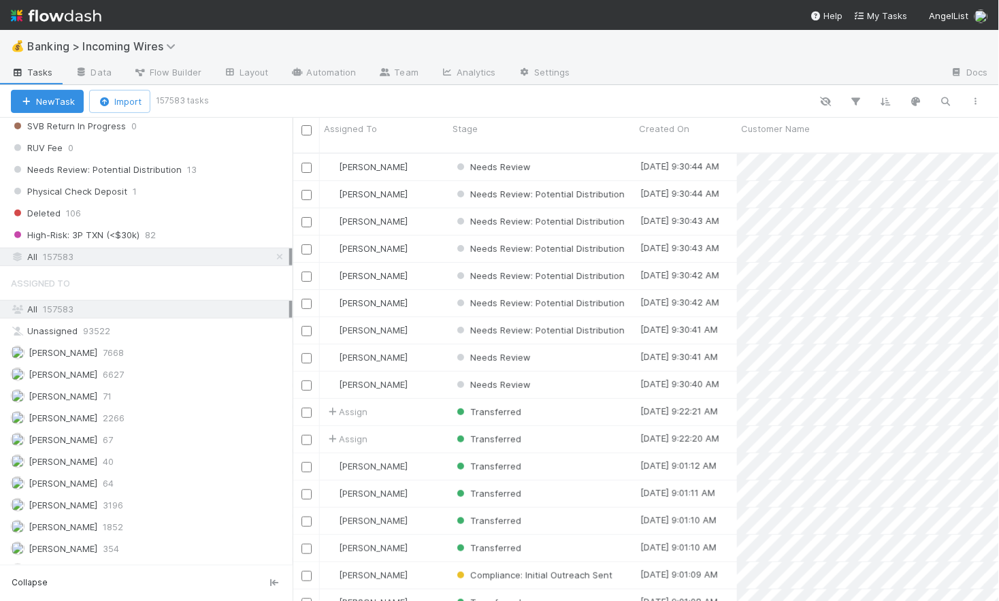
scroll to position [459, 706]
click at [949, 99] on icon "button" at bounding box center [946, 101] width 14 height 12
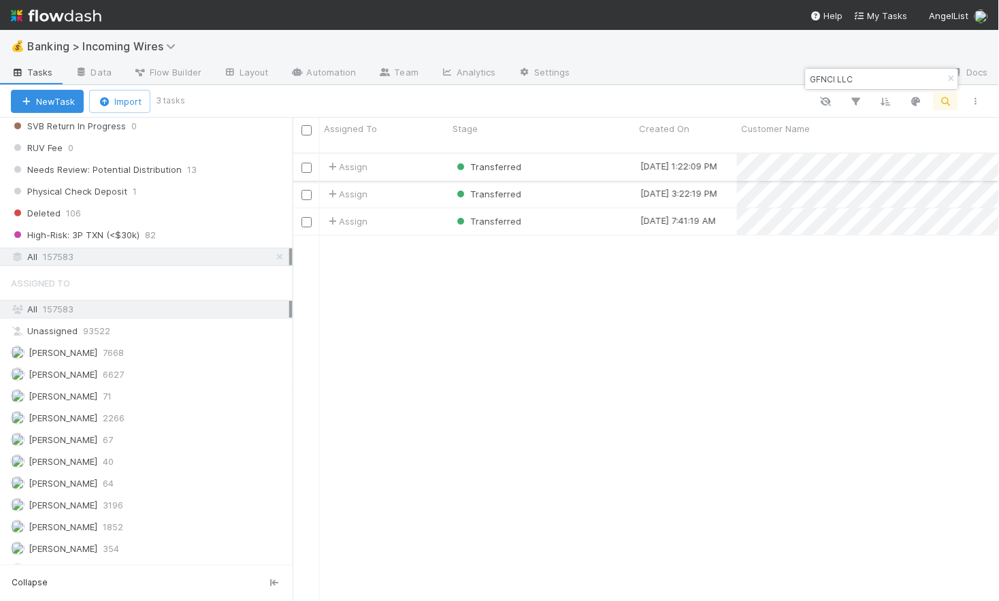
type input "GFNCI LLC"
click at [599, 154] on div "Transferred" at bounding box center [541, 167] width 186 height 27
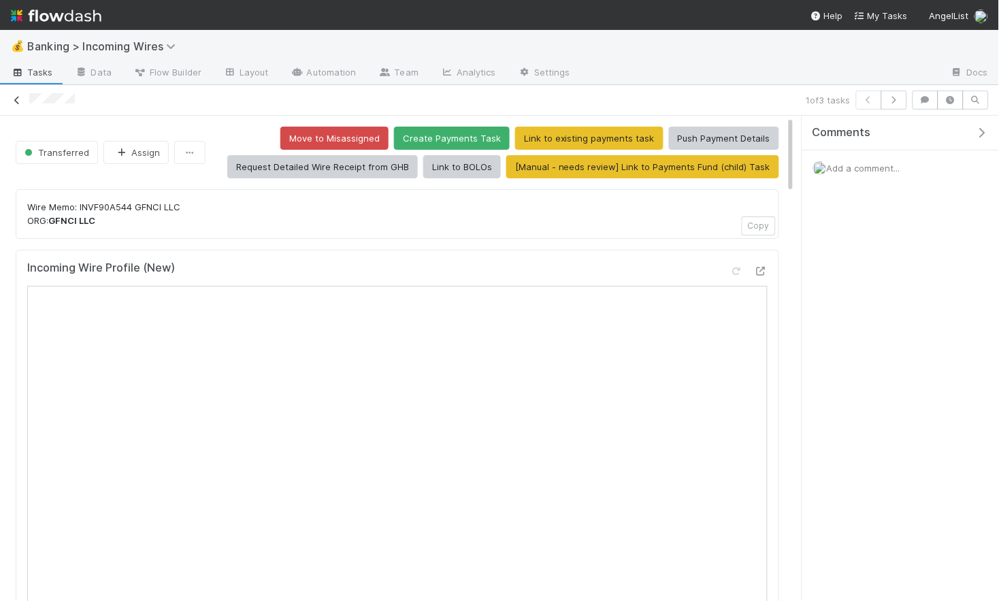
click at [15, 99] on icon at bounding box center [17, 100] width 14 height 9
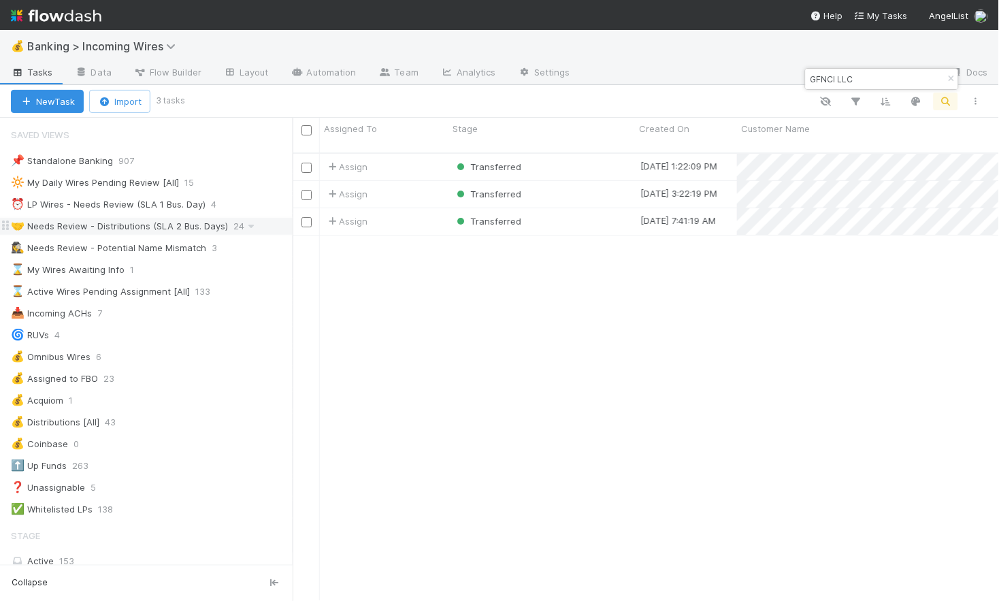
click at [159, 226] on div "🤝 Needs Review - Distributions (SLA 2 Bus. Days)" at bounding box center [119, 226] width 217 height 17
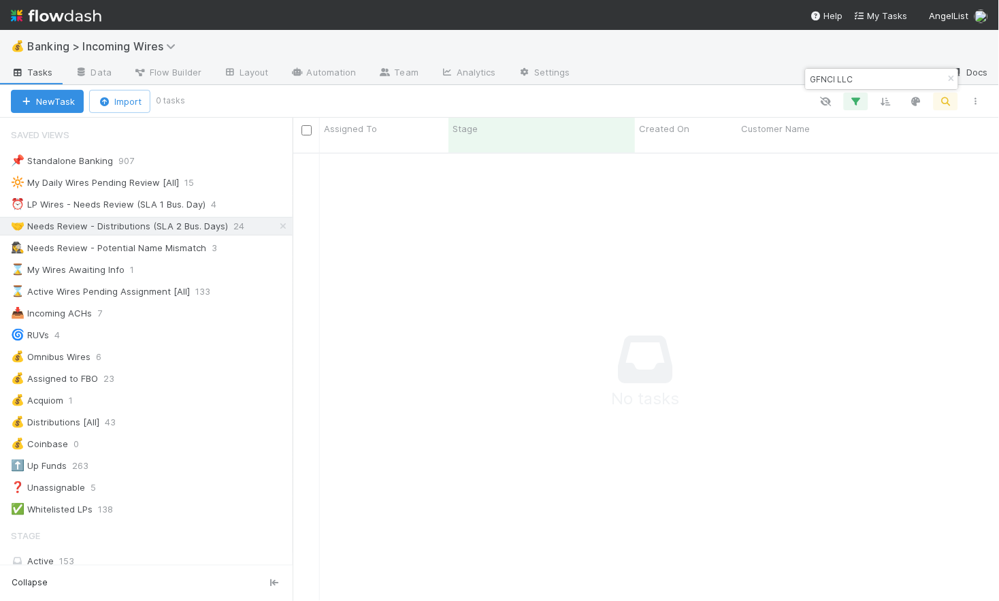
click at [950, 75] on icon "button" at bounding box center [952, 79] width 14 height 8
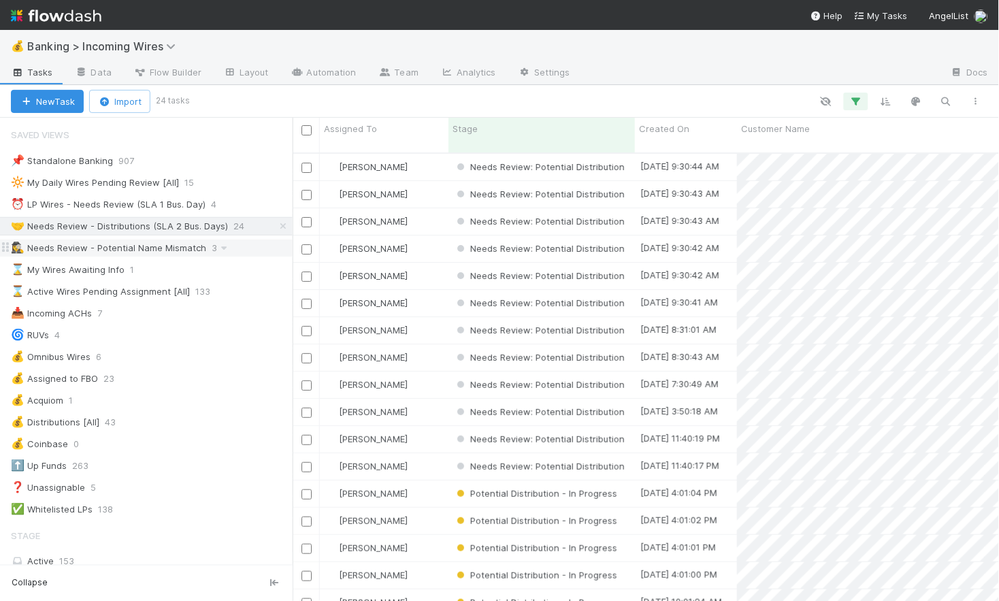
click at [129, 246] on div "🕵️‍♀️ Needs Review - Potential Name Mismatch" at bounding box center [108, 248] width 195 height 17
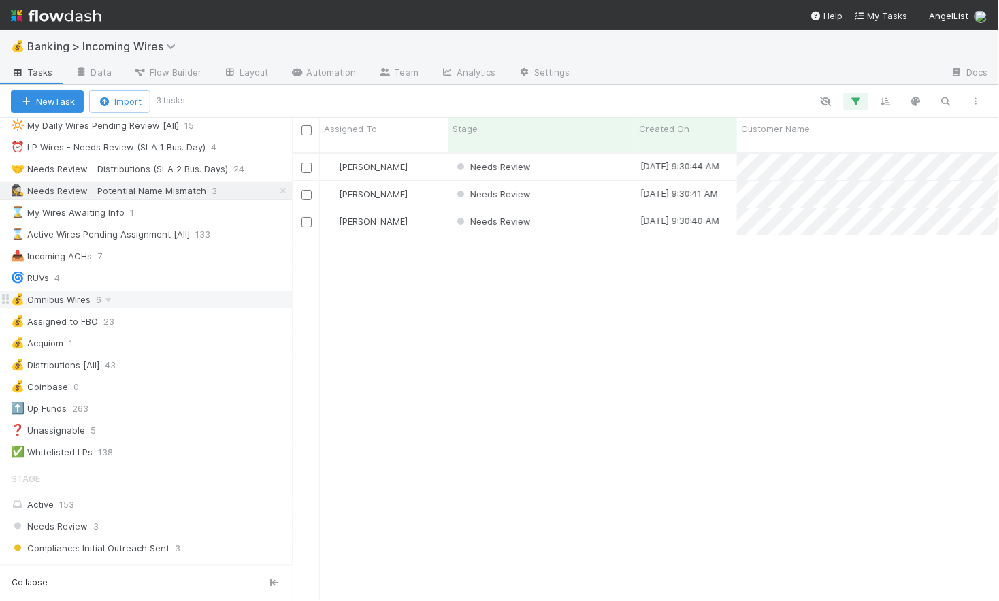
click at [187, 307] on div "💰 Omnibus Wires 6" at bounding box center [152, 299] width 282 height 17
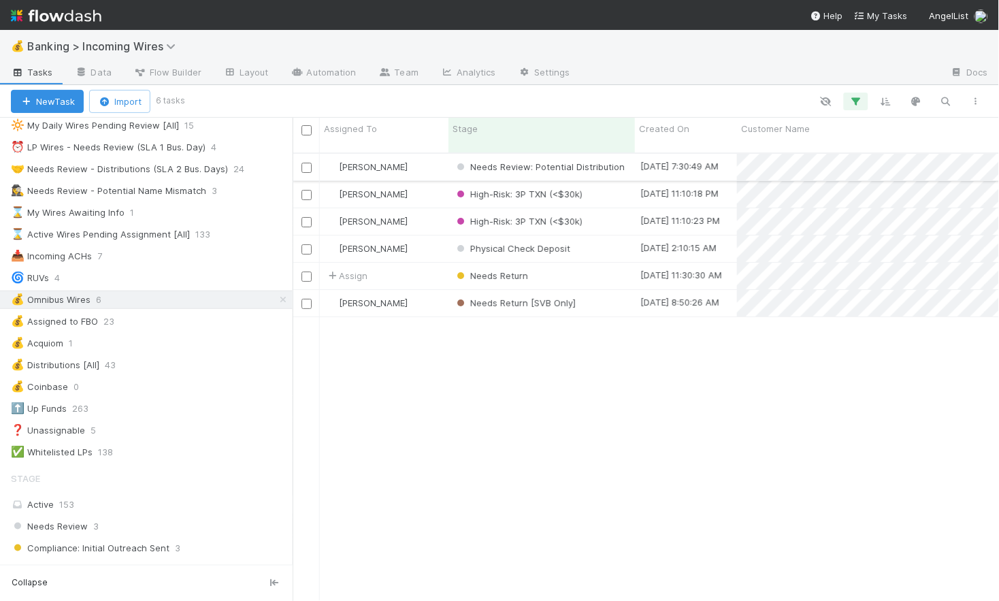
click at [426, 157] on div "[PERSON_NAME]" at bounding box center [384, 167] width 129 height 27
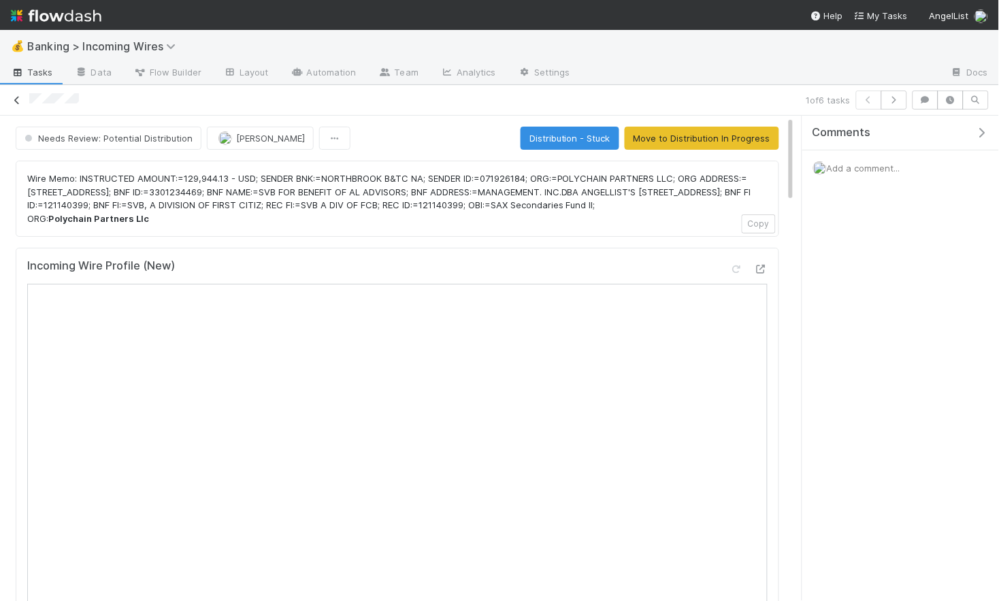
click at [19, 96] on icon at bounding box center [17, 100] width 14 height 9
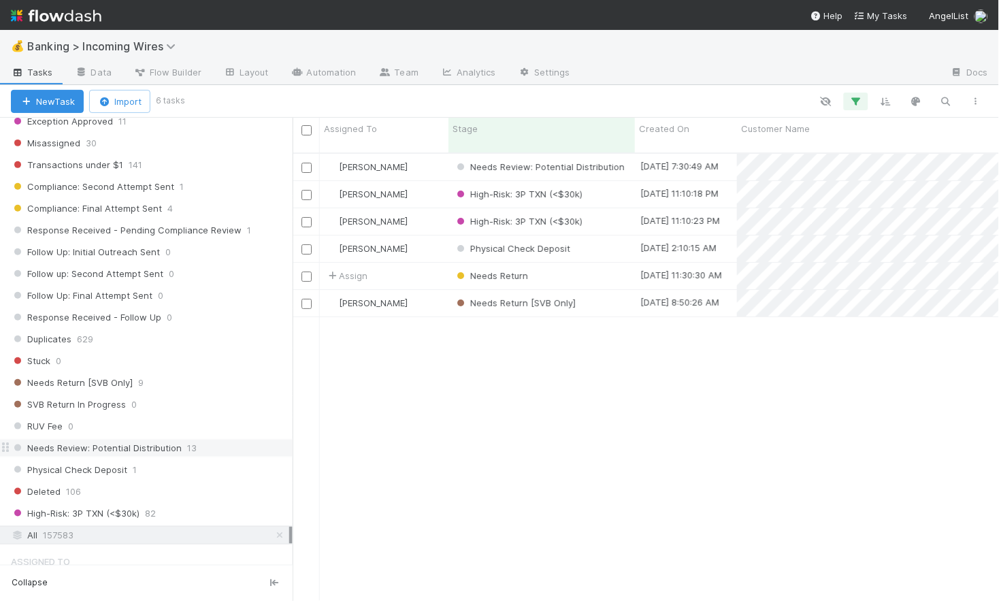
click at [148, 457] on span "Needs Review: Potential Distribution" at bounding box center [96, 448] width 171 height 17
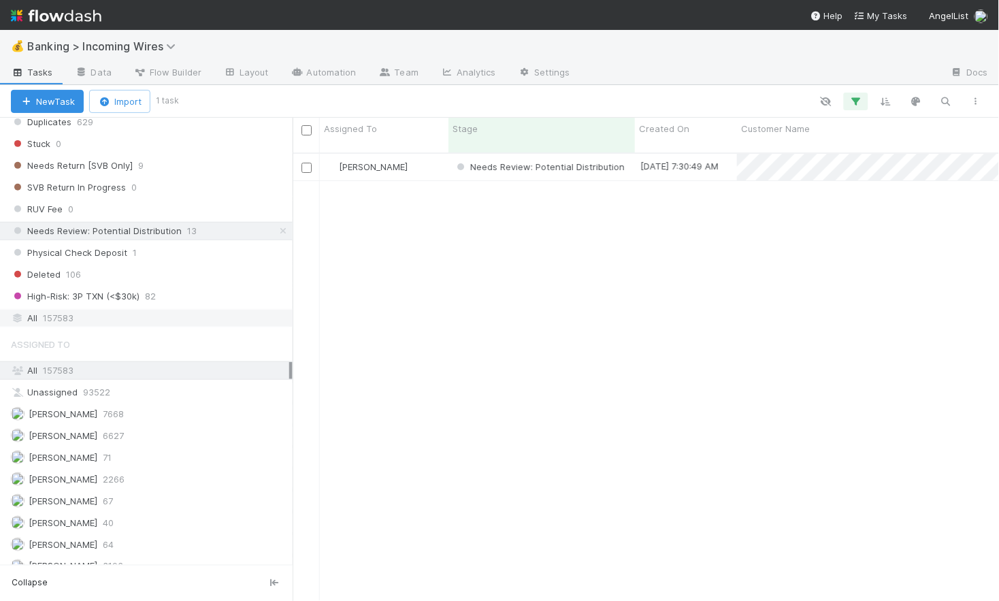
click at [84, 324] on div "All 157583" at bounding box center [150, 318] width 278 height 17
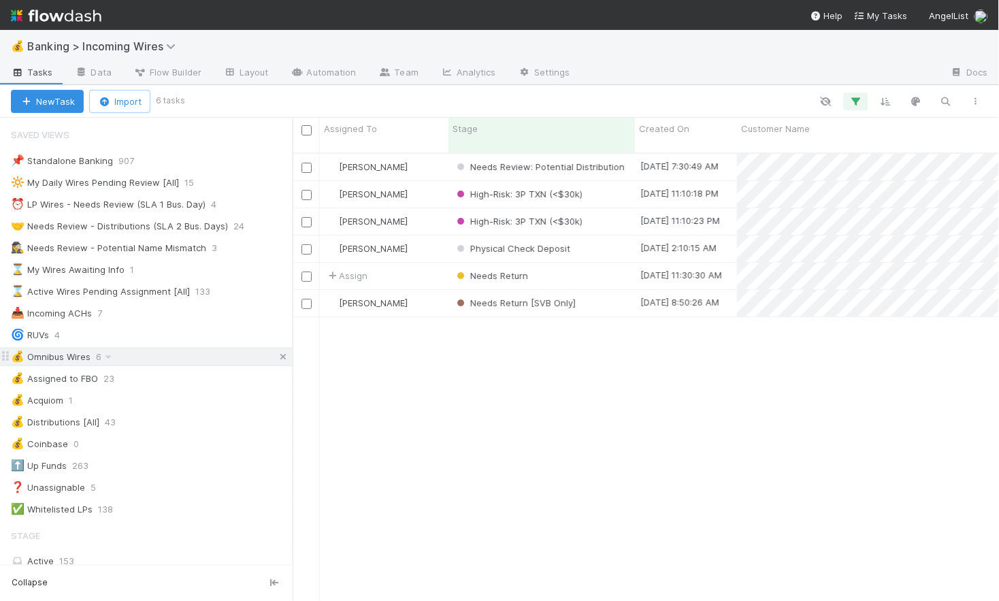
click at [284, 358] on icon at bounding box center [283, 357] width 14 height 9
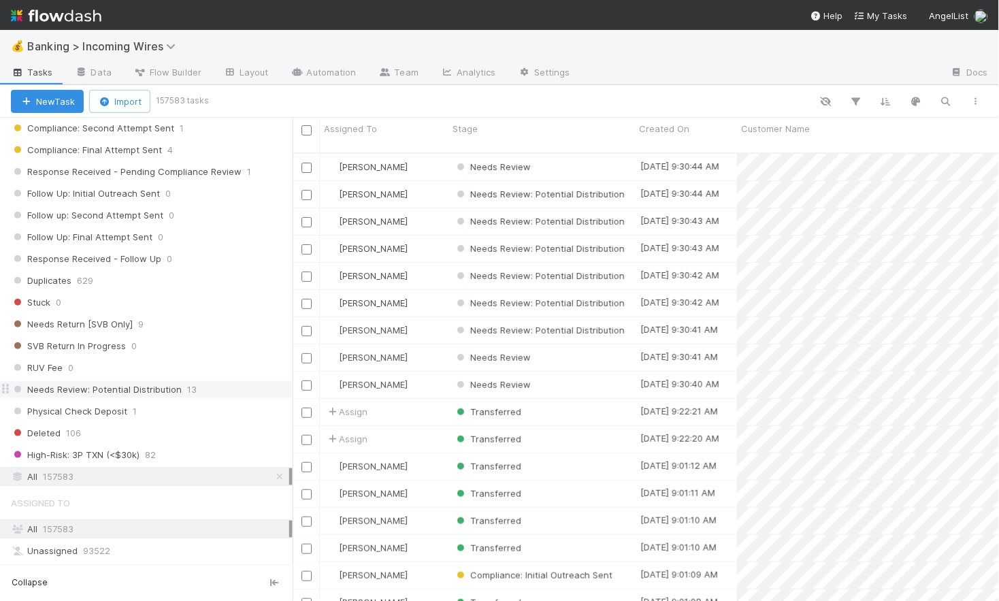
click at [147, 397] on span "Needs Review: Potential Distribution" at bounding box center [96, 389] width 171 height 17
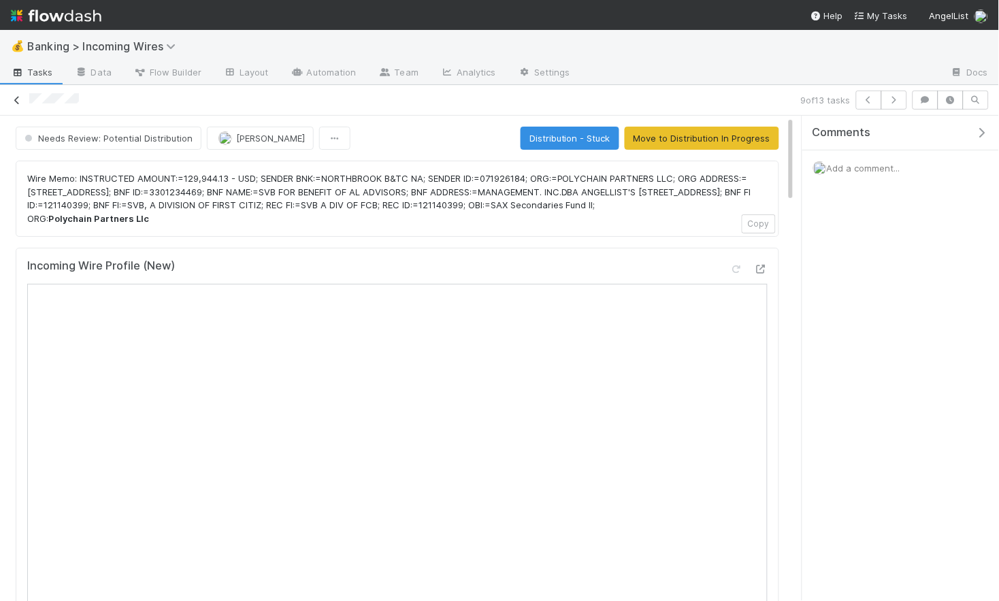
click at [14, 100] on icon at bounding box center [17, 100] width 14 height 9
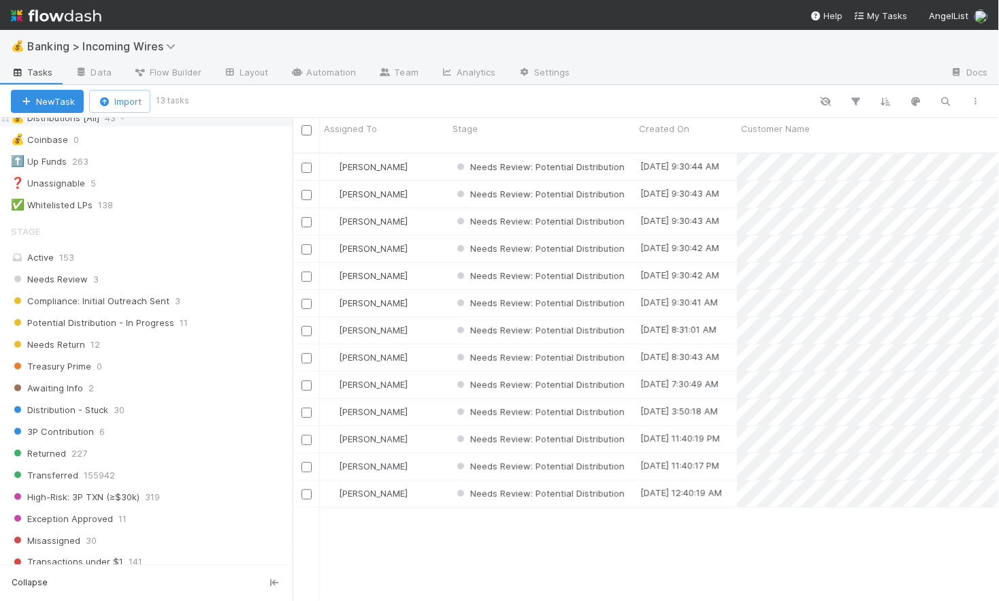
scroll to position [308, 0]
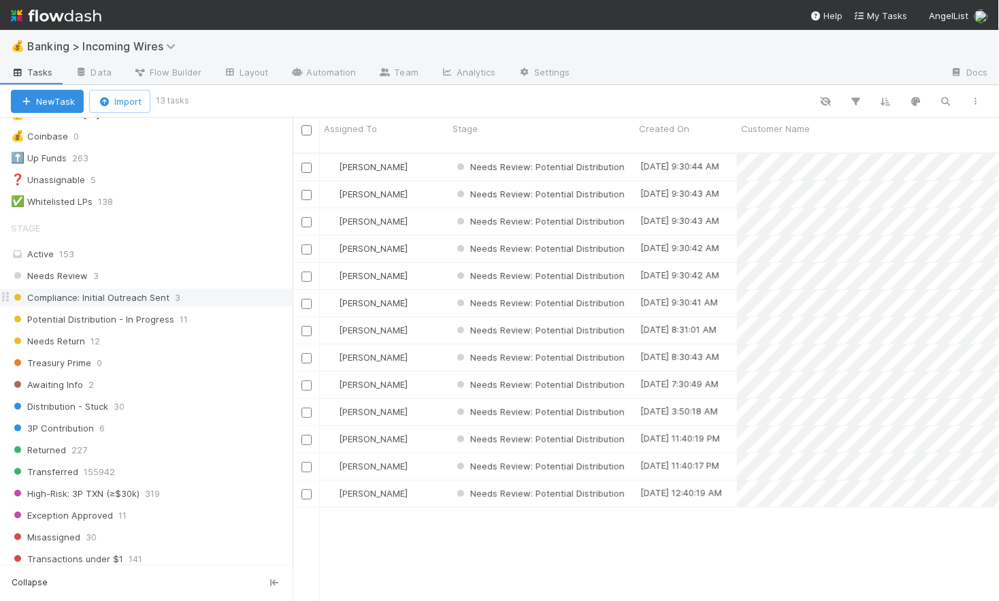
click at [121, 304] on span "Compliance: Initial Outreach Sent" at bounding box center [90, 297] width 159 height 17
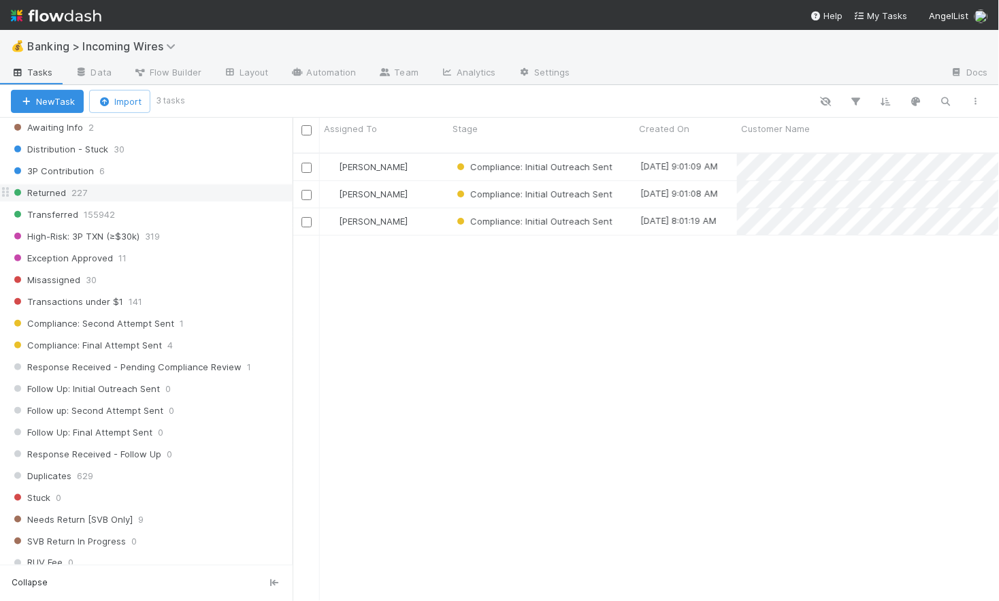
scroll to position [566, 0]
click at [118, 327] on span "Compliance: Second Attempt Sent" at bounding box center [92, 322] width 163 height 17
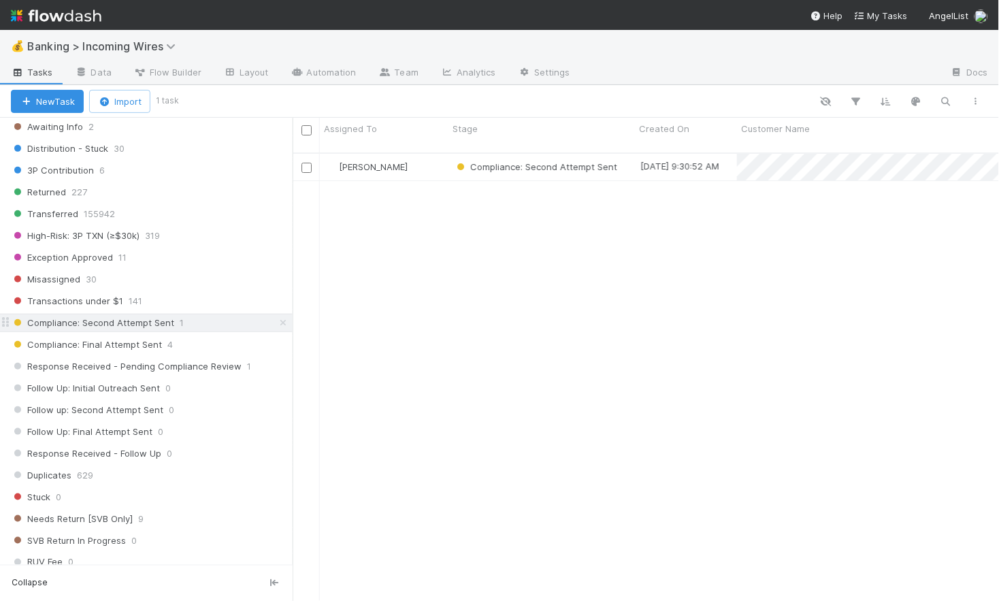
scroll to position [459, 706]
click at [108, 346] on span "Compliance: Final Attempt Sent" at bounding box center [86, 344] width 151 height 17
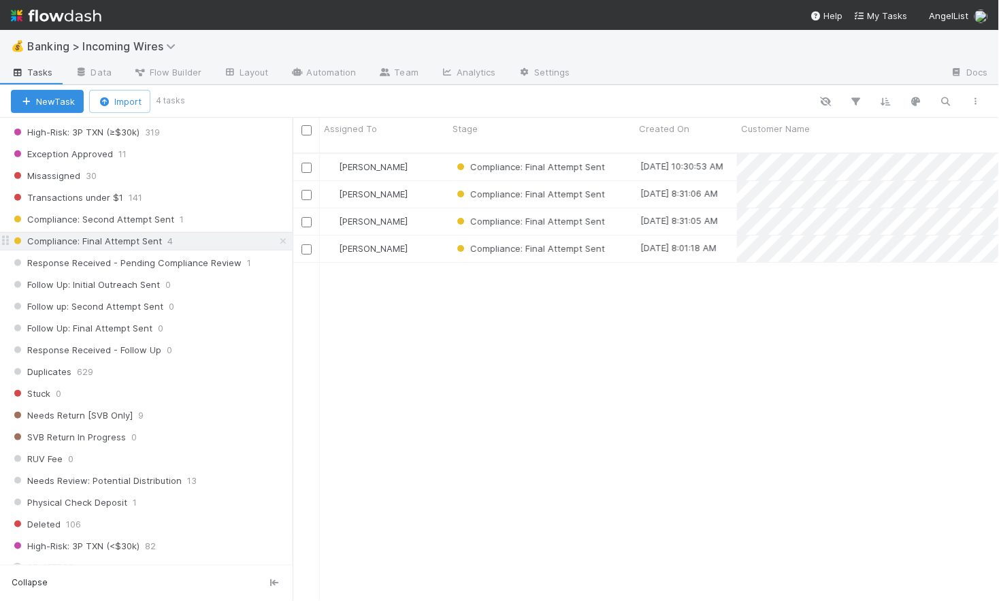
scroll to position [672, 0]
click at [424, 158] on div "[PERSON_NAME]" at bounding box center [384, 167] width 129 height 27
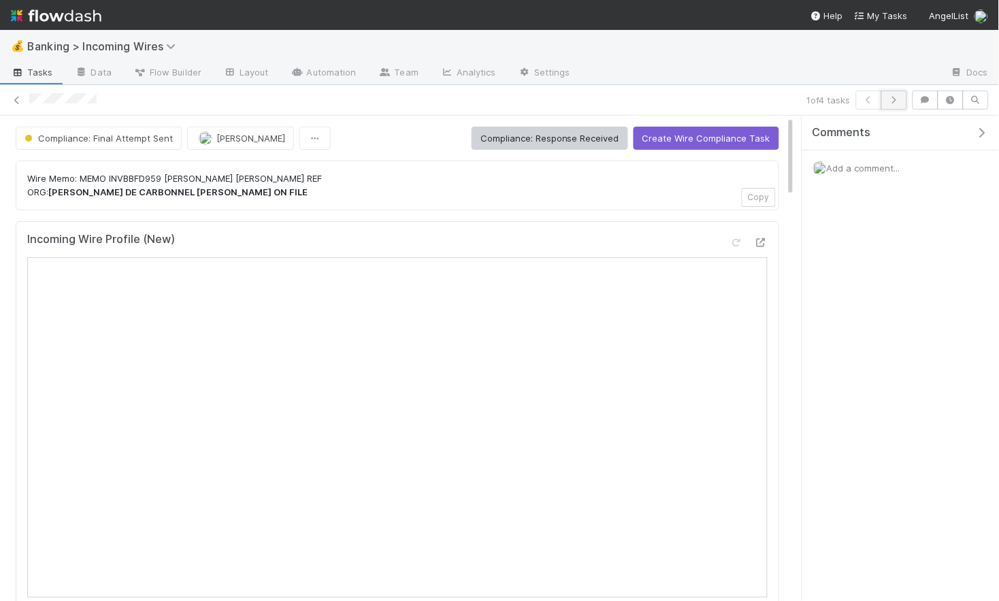
click at [901, 99] on icon "button" at bounding box center [894, 100] width 14 height 8
click at [16, 94] on link at bounding box center [17, 100] width 14 height 14
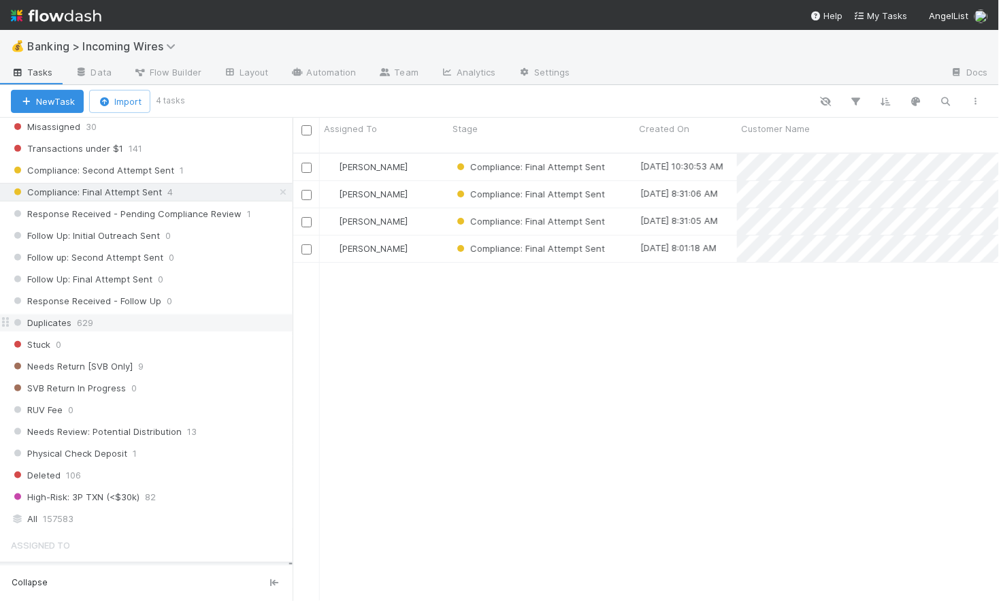
scroll to position [713, 0]
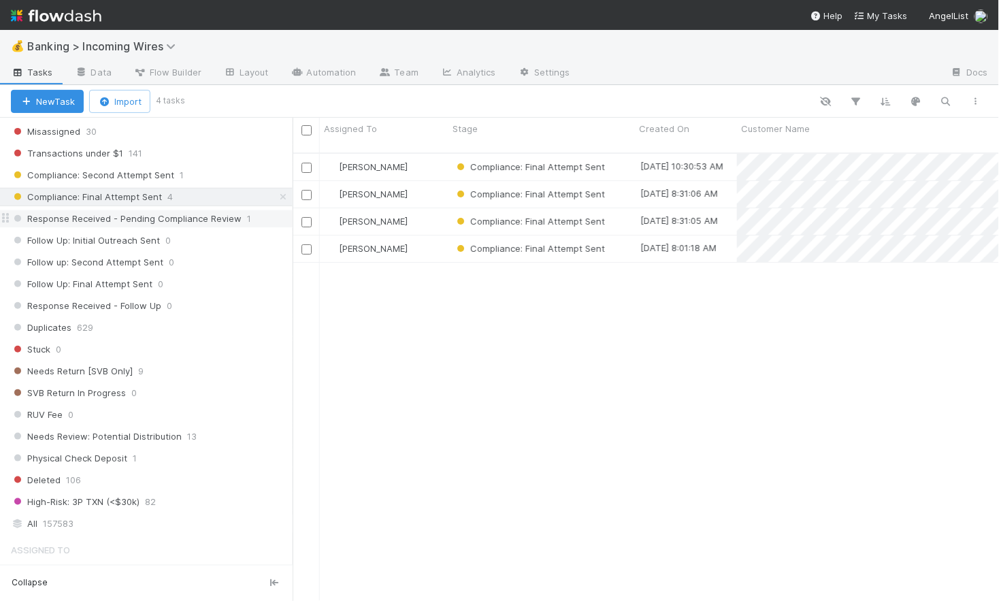
click at [86, 223] on span "Response Received - Pending Compliance Review" at bounding box center [126, 218] width 231 height 17
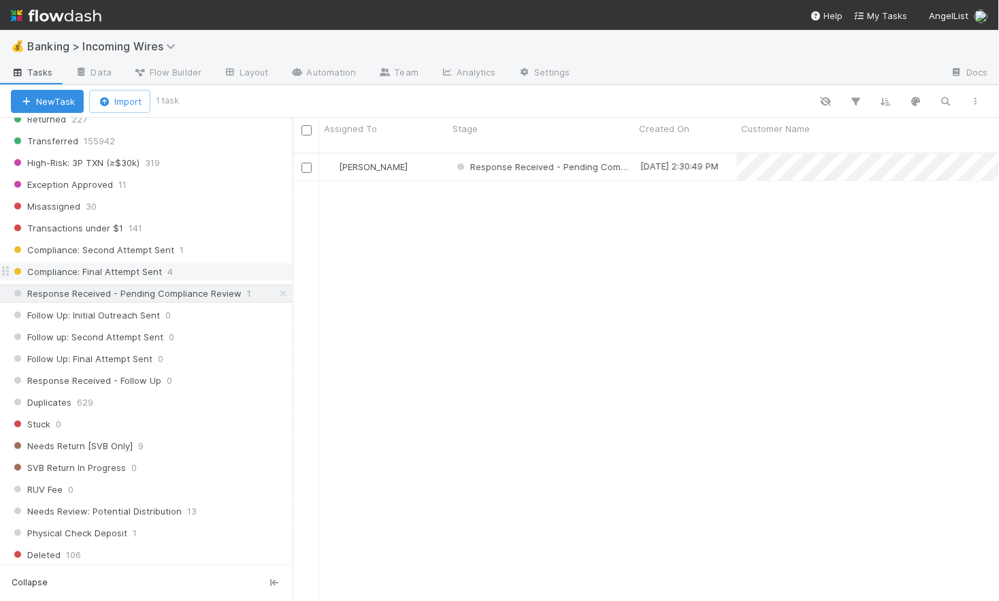
scroll to position [637, 0]
click at [111, 278] on span "Compliance: Final Attempt Sent" at bounding box center [86, 273] width 151 height 17
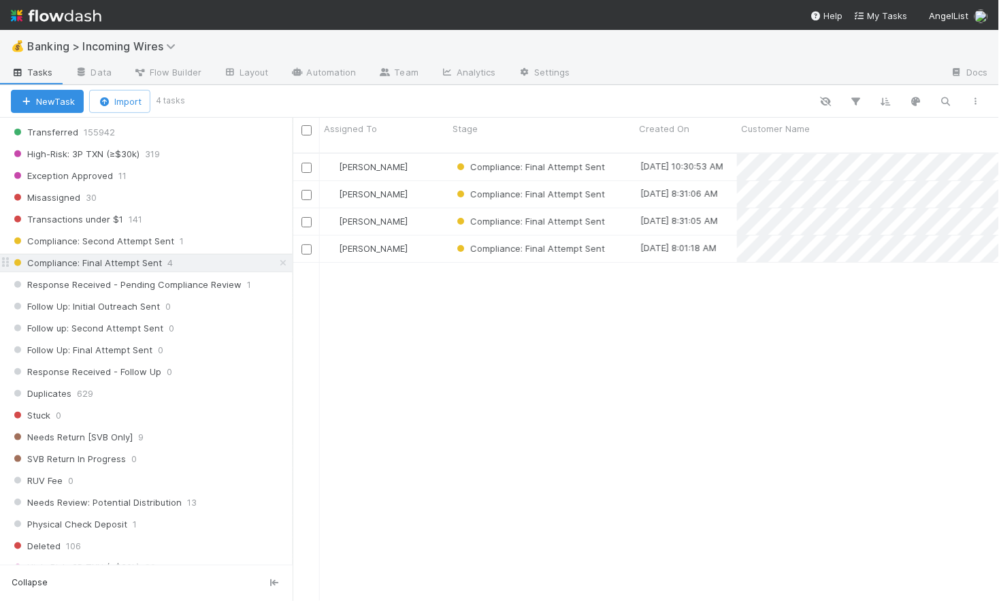
scroll to position [649, 0]
click at [101, 240] on span "Compliance: Second Attempt Sent" at bounding box center [92, 241] width 163 height 17
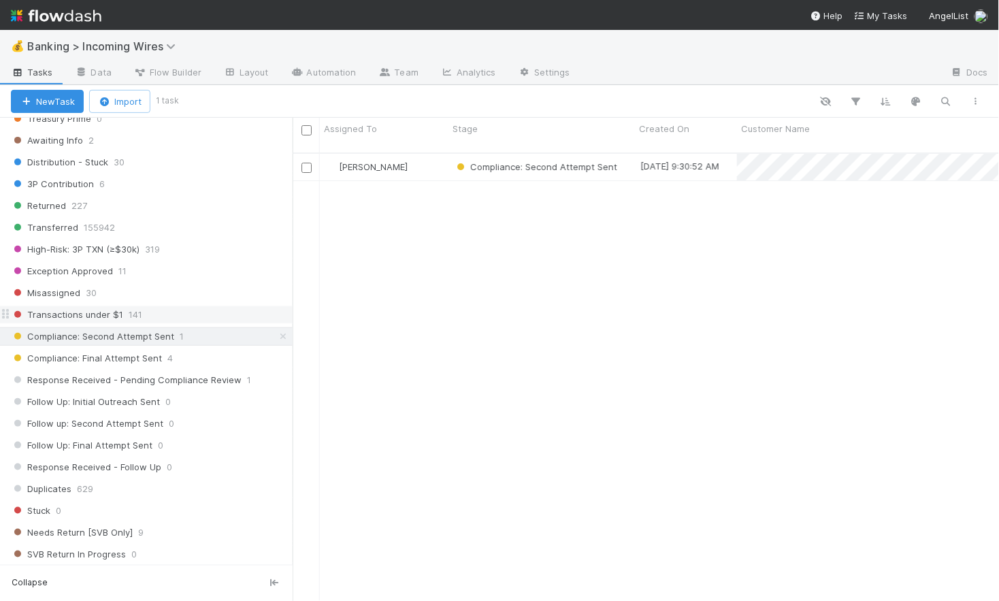
scroll to position [550, 0]
click at [176, 279] on div "Exception Approved 11" at bounding box center [152, 273] width 282 height 17
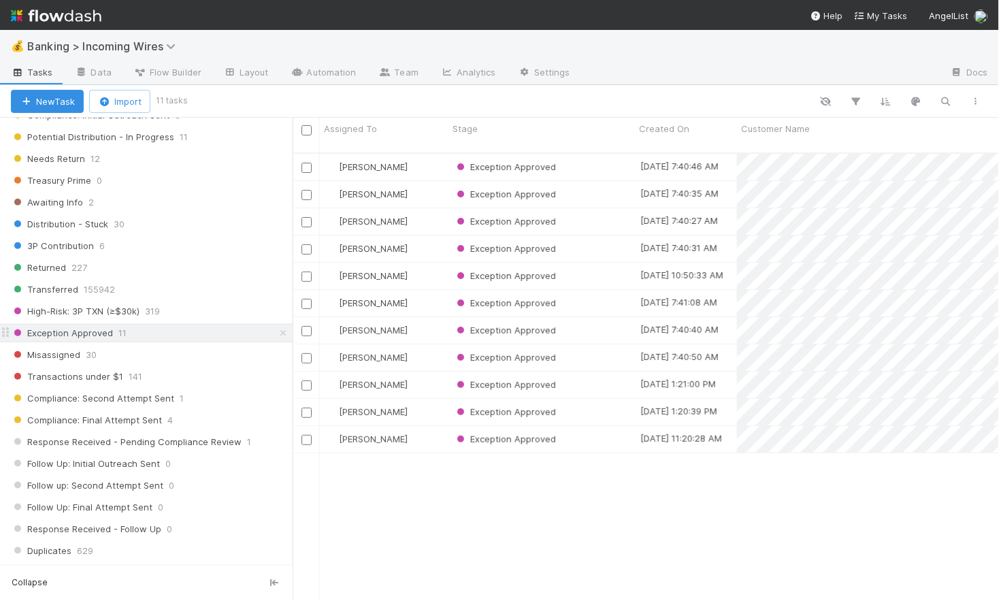
scroll to position [491, 0]
click at [132, 291] on div "Transferred 155942" at bounding box center [152, 288] width 282 height 17
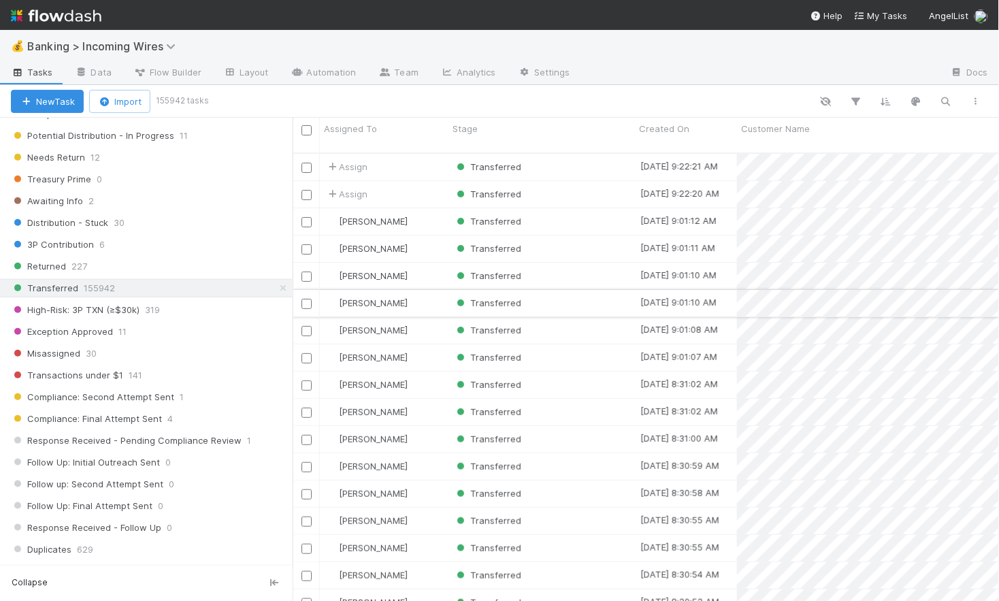
scroll to position [459, 706]
click at [281, 291] on icon at bounding box center [283, 288] width 14 height 9
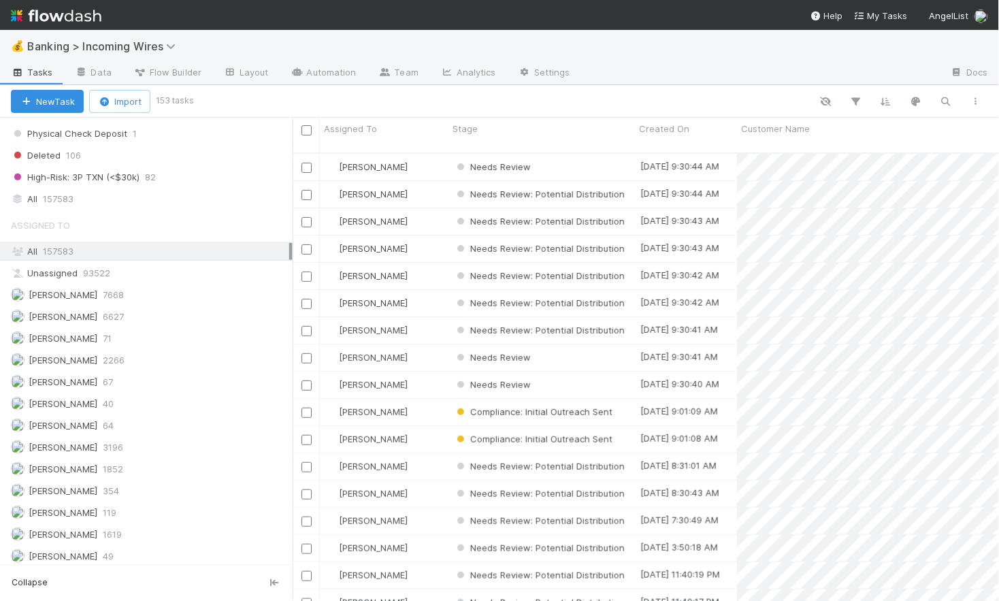
scroll to position [1019, 0]
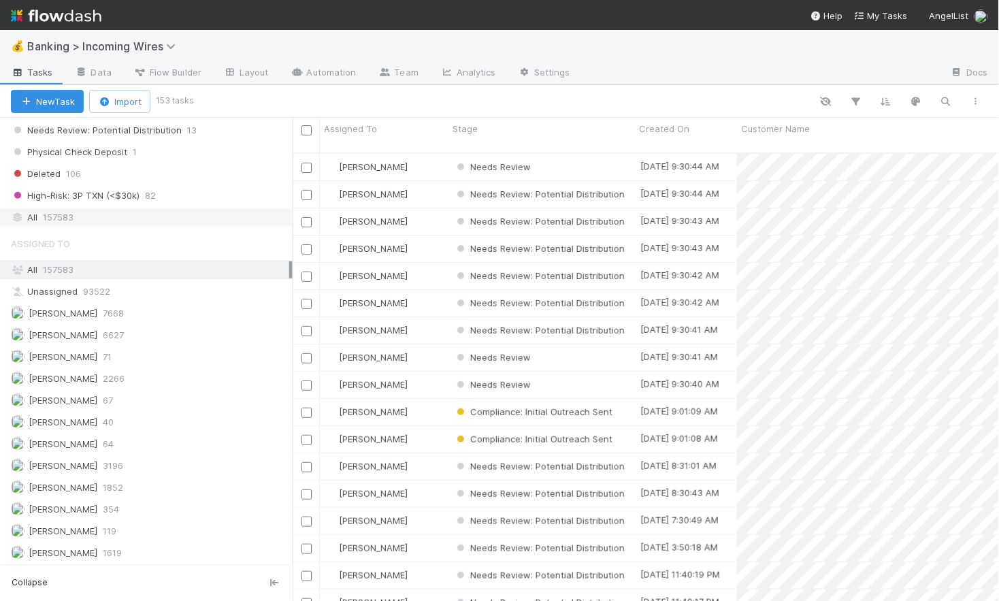
click at [129, 222] on div "All 157583" at bounding box center [150, 217] width 278 height 17
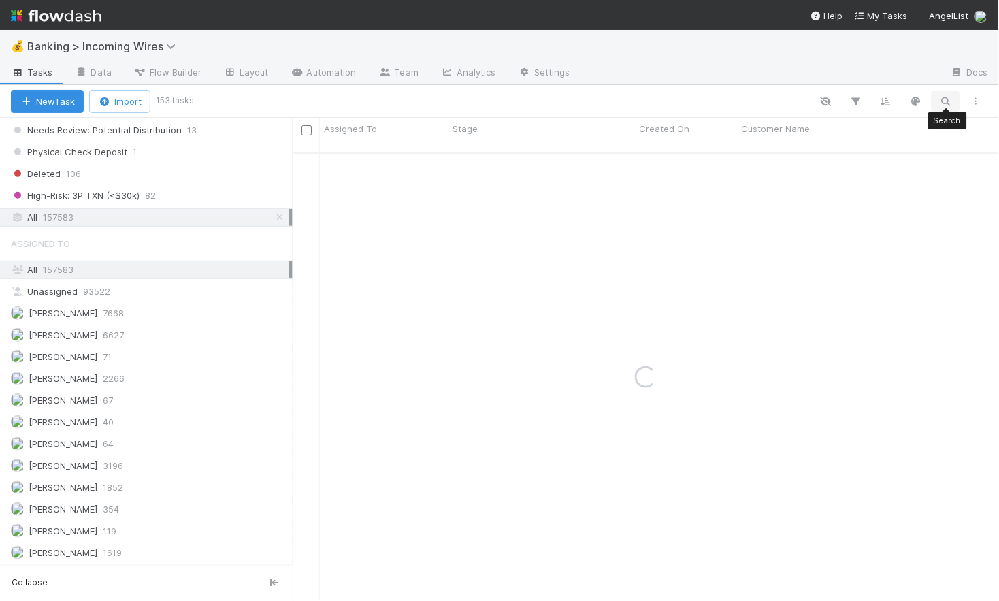
click at [938, 99] on button "button" at bounding box center [946, 102] width 25 height 18
drag, startPoint x: 843, startPoint y: 76, endPoint x: 817, endPoint y: 77, distance: 25.2
click at [817, 77] on input "[PERSON_NAME]" at bounding box center [876, 79] width 136 height 16
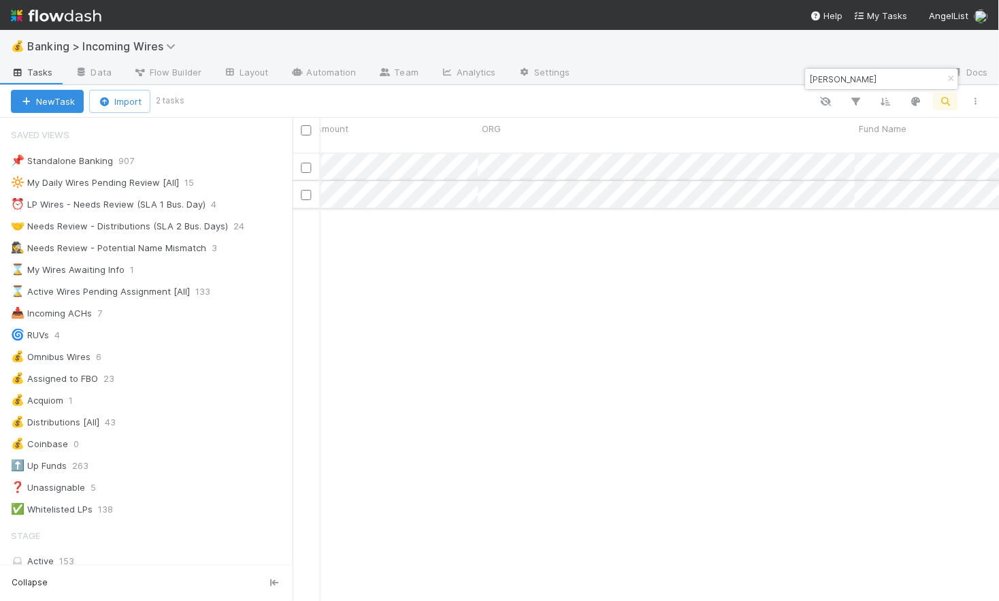
scroll to position [0, 824]
click at [839, 77] on input "[PERSON_NAME]" at bounding box center [876, 79] width 136 height 16
paste input "enneth"
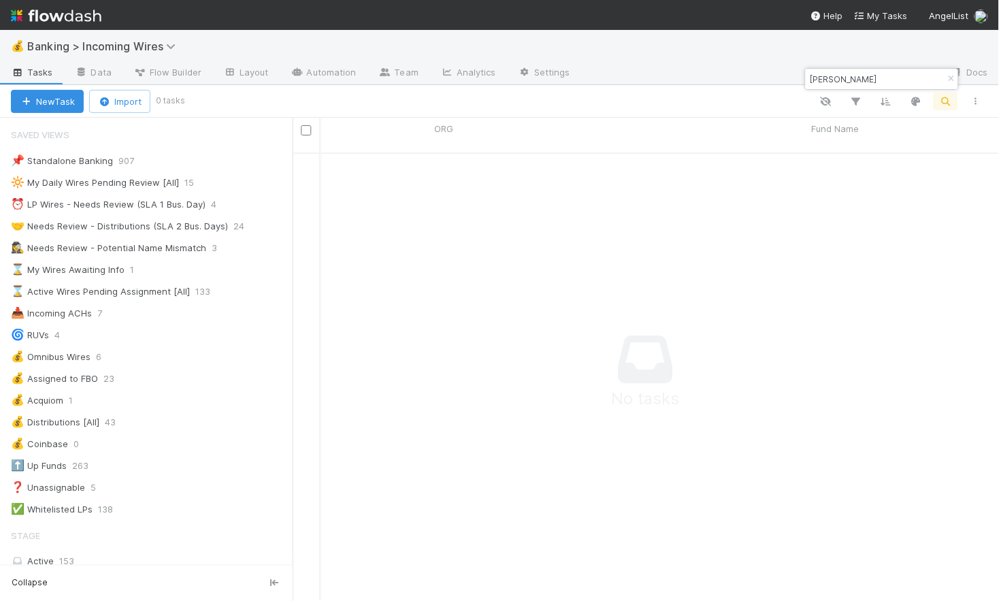
scroll to position [459, 706]
click at [875, 80] on input "[PERSON_NAME]" at bounding box center [876, 79] width 136 height 16
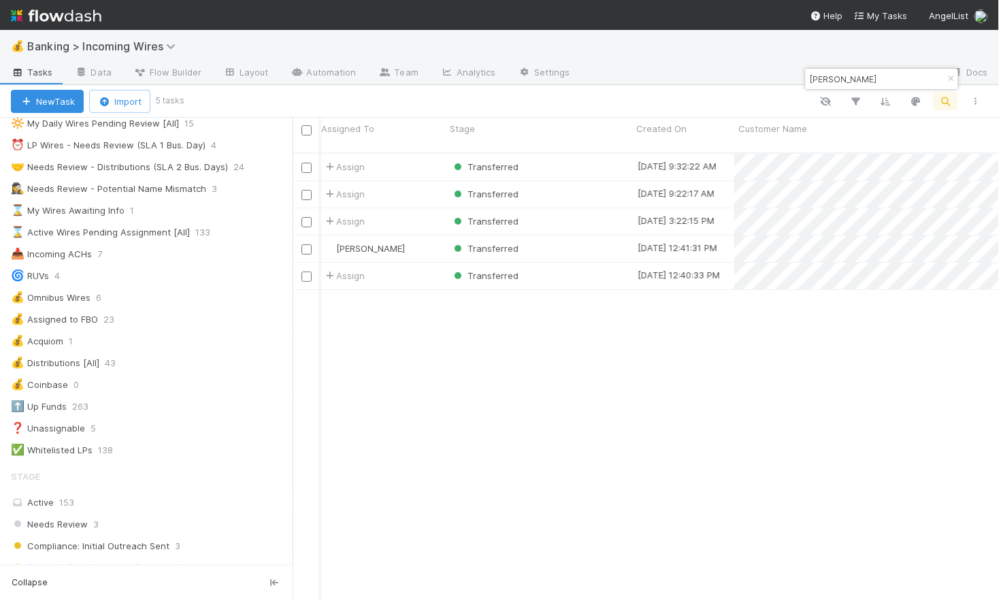
scroll to position [65, 0]
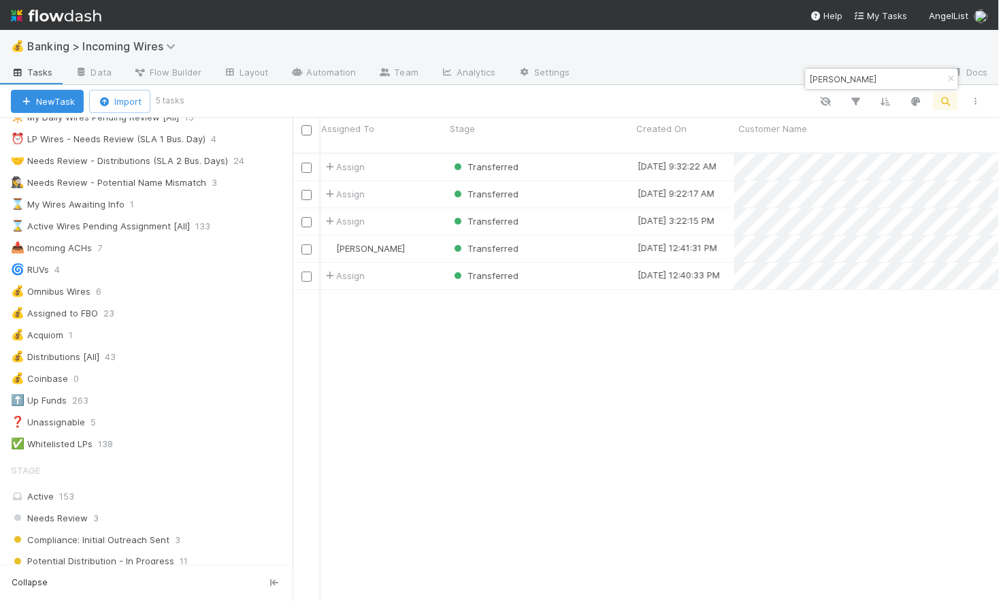
click at [845, 81] on input "[PERSON_NAME]" at bounding box center [876, 79] width 136 height 16
click at [844, 81] on input "[PERSON_NAME]" at bounding box center [876, 79] width 136 height 16
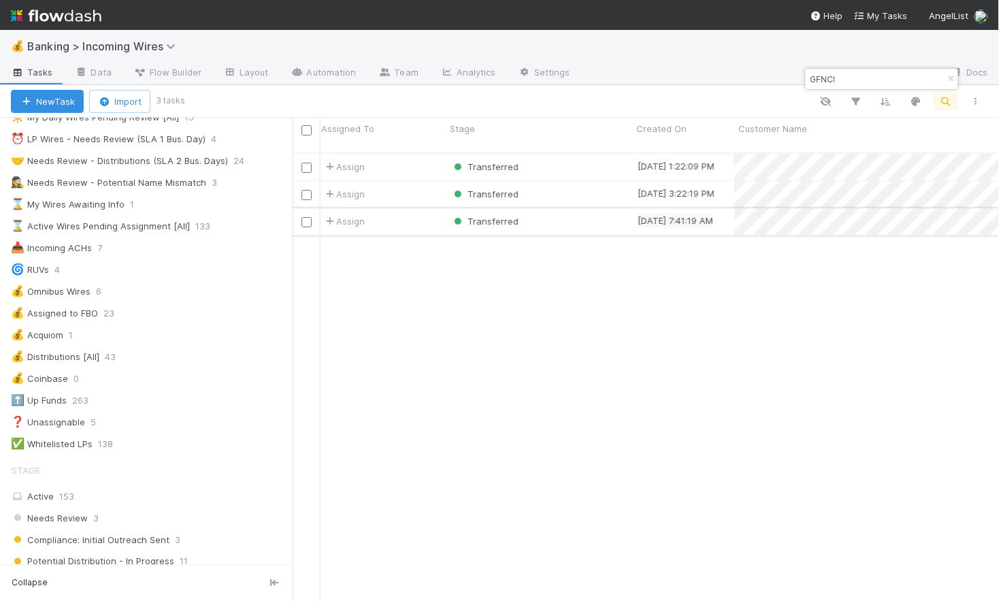
scroll to position [0, 0]
type input "GFNCI"
click at [945, 75] on icon "button" at bounding box center [952, 79] width 14 height 8
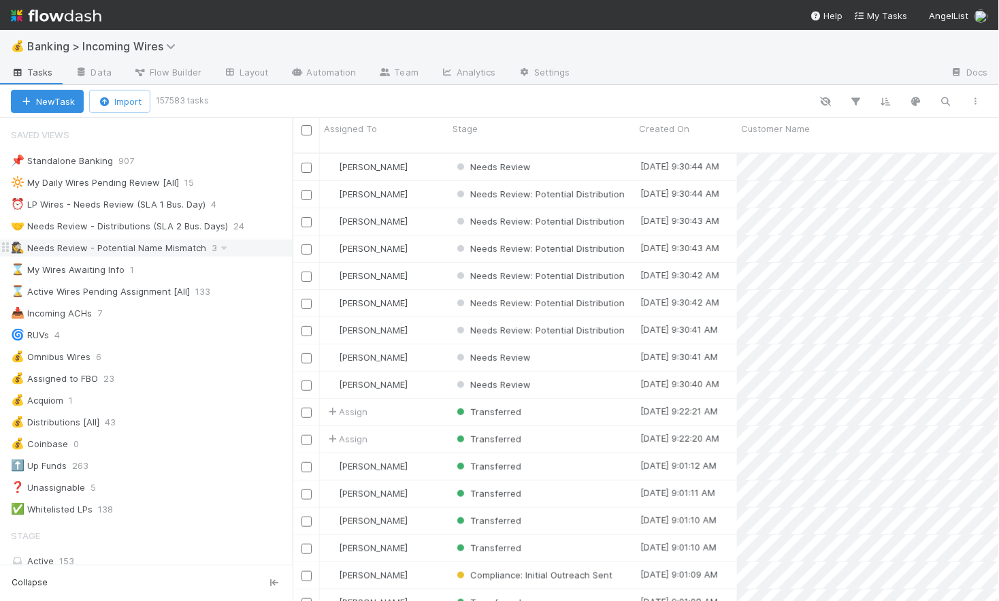
click at [174, 246] on div "🕵️‍♀️ Needs Review - Potential Name Mismatch" at bounding box center [108, 248] width 195 height 17
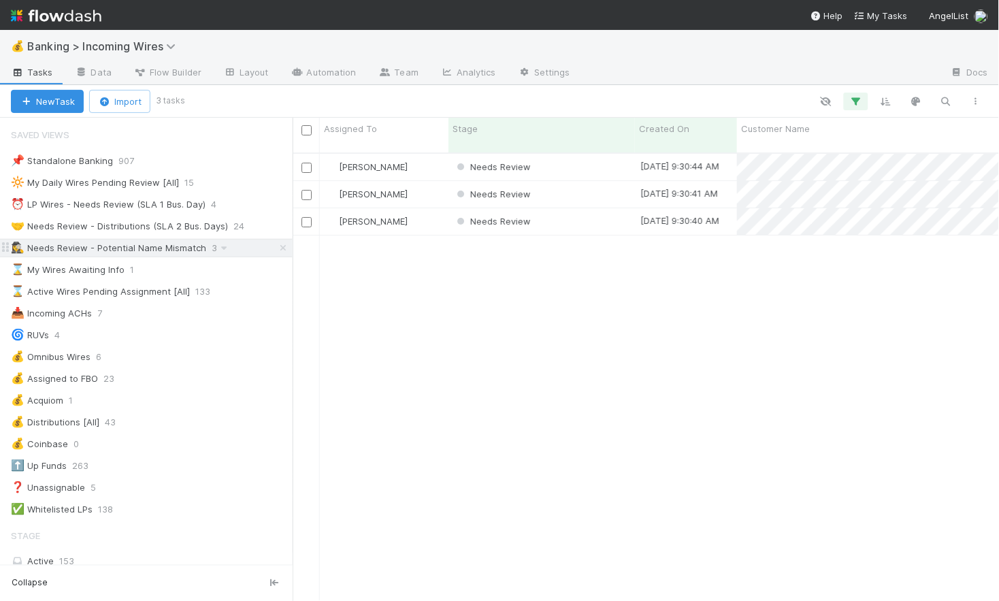
scroll to position [459, 706]
click at [176, 229] on div "🤝 Needs Review - Distributions (SLA 2 Bus. Days)" at bounding box center [119, 226] width 217 height 17
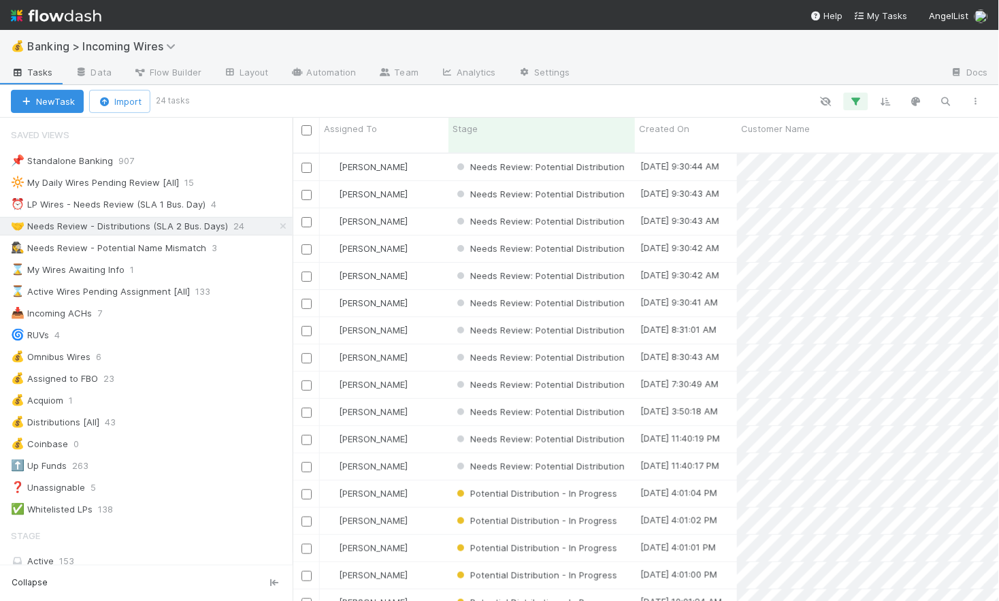
scroll to position [459, 706]
click at [284, 229] on icon at bounding box center [283, 226] width 14 height 9
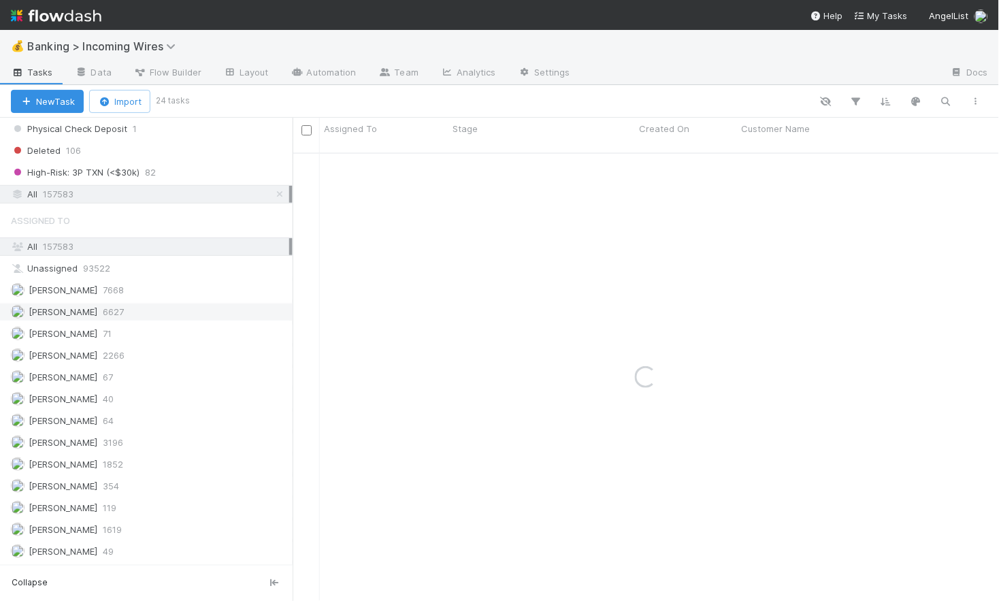
scroll to position [976, 0]
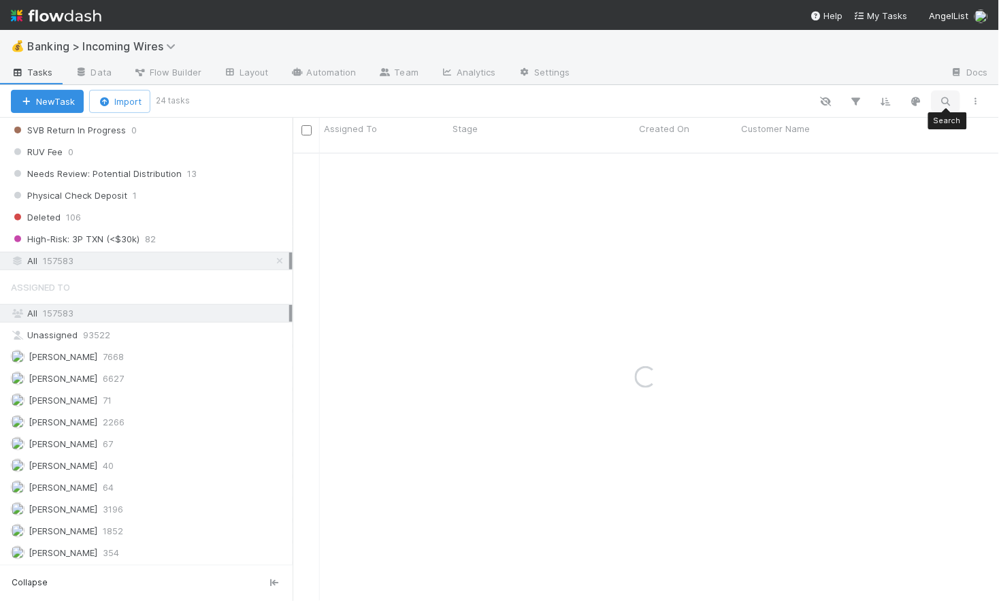
click at [936, 99] on button "button" at bounding box center [946, 102] width 25 height 18
drag, startPoint x: 870, startPoint y: 78, endPoint x: 819, endPoint y: 76, distance: 51.1
click at [819, 76] on input "$1,250,000.00" at bounding box center [876, 79] width 136 height 16
click at [884, 78] on input "$1,250,000.00" at bounding box center [876, 79] width 136 height 16
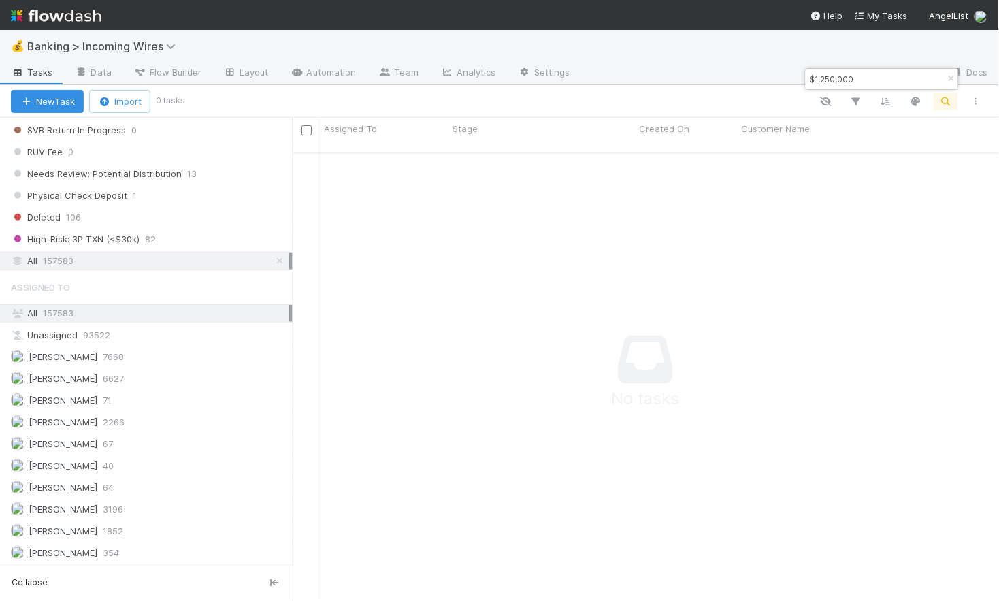
drag, startPoint x: 822, startPoint y: 80, endPoint x: 848, endPoint y: 80, distance: 25.9
click at [824, 80] on input "$1,250,000" at bounding box center [876, 79] width 136 height 16
click at [838, 81] on input "$1250,000" at bounding box center [876, 79] width 136 height 16
type input "$1250000"
